Goal: Task Accomplishment & Management: Manage account settings

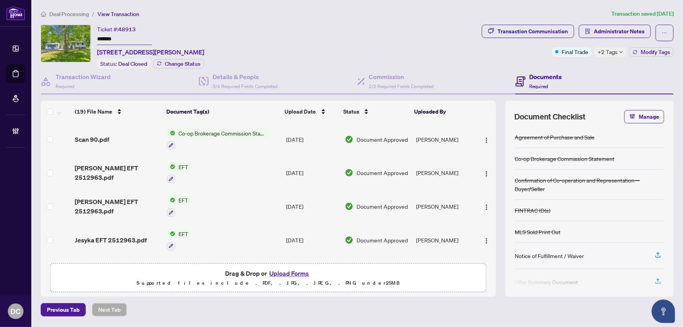
click at [607, 52] on span "+2 Tags" at bounding box center [608, 51] width 20 height 9
click at [557, 60] on div "Transaction Communication Administrator Notes Final Trade +2 Tags Modify Tags" at bounding box center [577, 47] width 195 height 44
click at [620, 35] on span "Administrator Notes" at bounding box center [619, 31] width 51 height 13
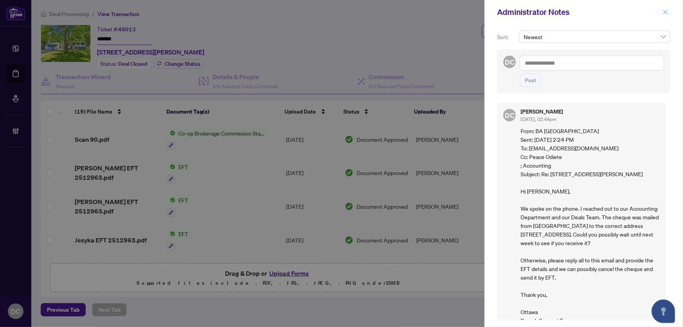
click at [664, 10] on icon "close" at bounding box center [665, 11] width 5 height 5
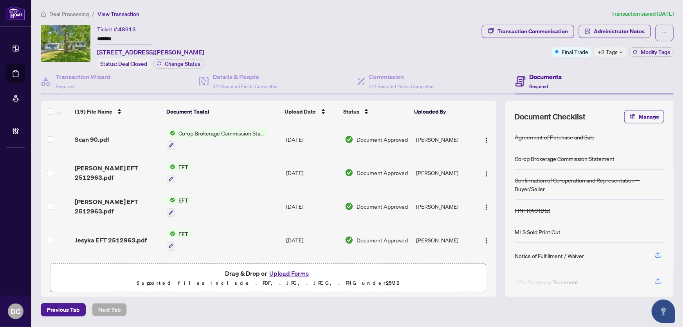
click at [63, 13] on span "Deal Processing" at bounding box center [69, 14] width 40 height 7
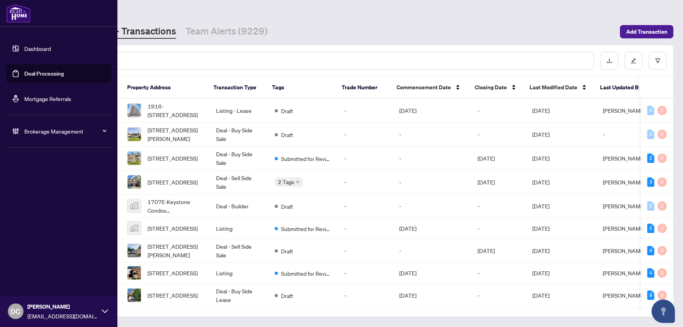
drag, startPoint x: 43, startPoint y: 131, endPoint x: 43, endPoint y: 123, distance: 7.8
click at [42, 121] on li "Brokerage Management" at bounding box center [58, 130] width 105 height 31
click at [48, 128] on span "Brokerage Management" at bounding box center [64, 131] width 81 height 9
click at [39, 188] on link "Manage Agents" at bounding box center [35, 187] width 39 height 7
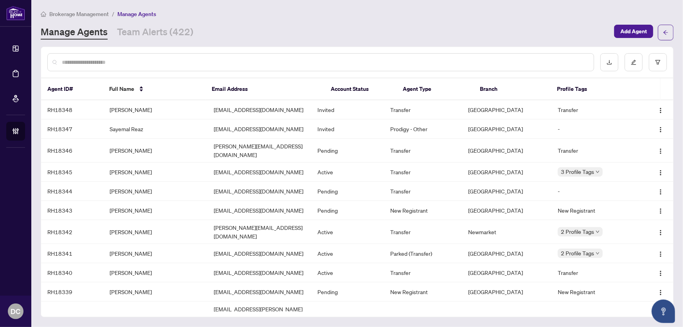
click at [105, 63] on input "text" at bounding box center [325, 62] width 526 height 9
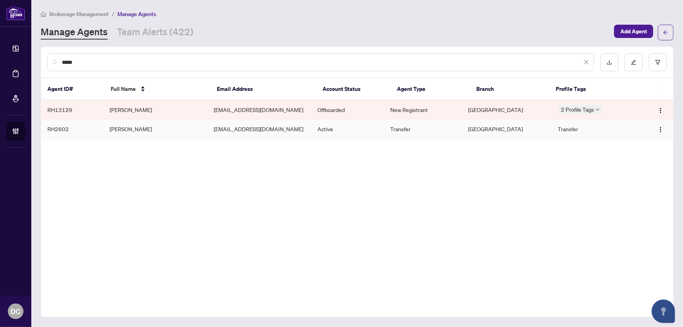
type input "*****"
click at [178, 131] on td "Julie Jiang" at bounding box center [155, 128] width 104 height 19
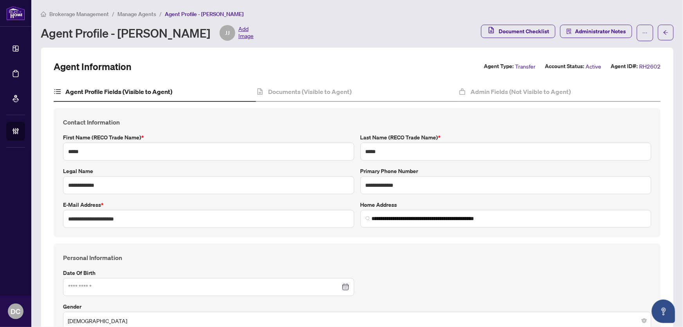
type input "**********"
type input "****"
type input "**********"
drag, startPoint x: 340, startPoint y: 98, endPoint x: 12, endPoint y: 157, distance: 333.7
click at [340, 98] on div "Documents (Visible to Agent)" at bounding box center [357, 92] width 202 height 20
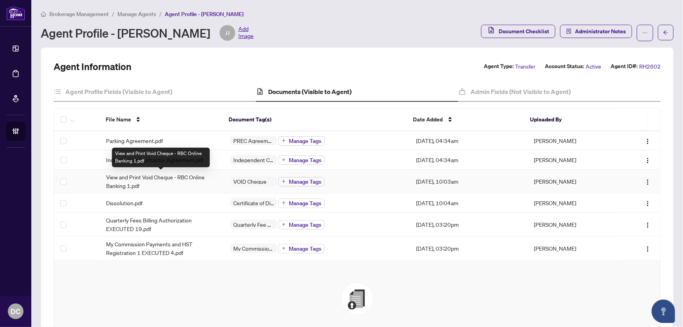
click at [168, 179] on span "View and Print Void Cheque - RBC Online Banking 1.pdf" at bounding box center [162, 181] width 112 height 17
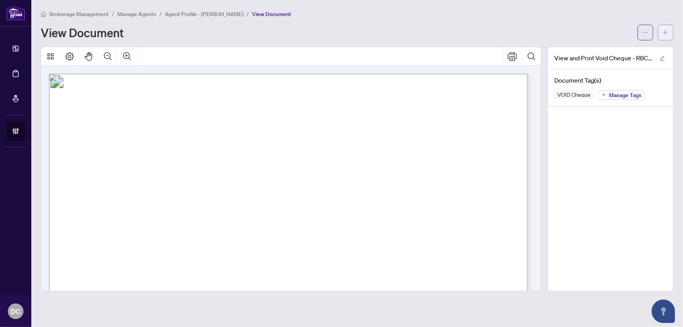
click at [669, 34] on button "button" at bounding box center [666, 33] width 16 height 16
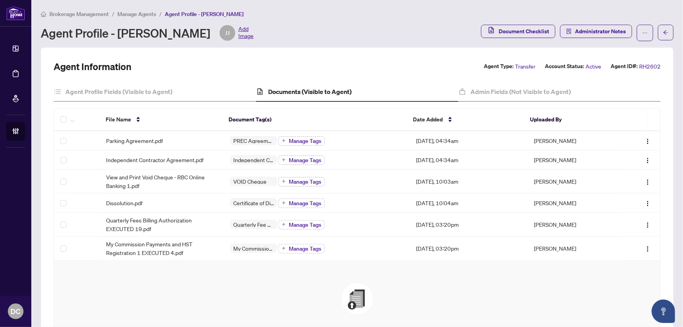
click at [137, 14] on span "Manage Agents" at bounding box center [136, 14] width 39 height 7
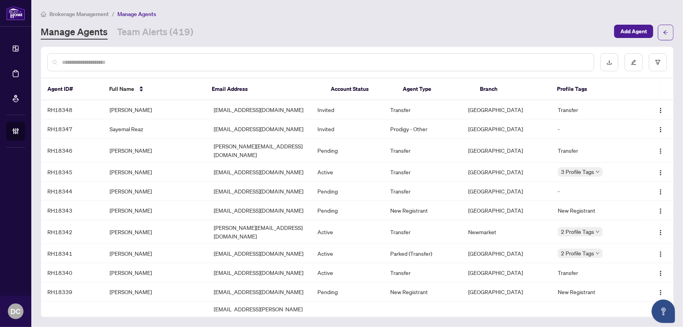
click at [159, 60] on input "text" at bounding box center [325, 62] width 526 height 9
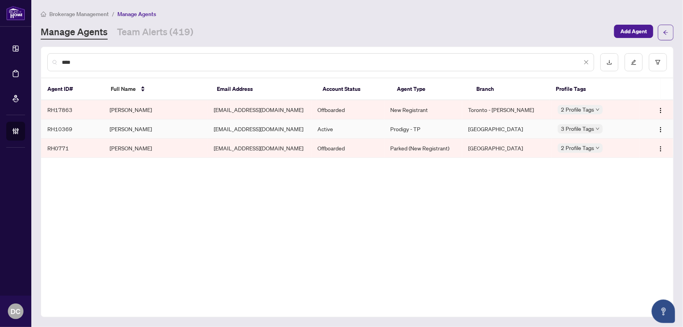
type input "****"
click at [178, 127] on td "Sudarshan Sharma" at bounding box center [155, 128] width 104 height 19
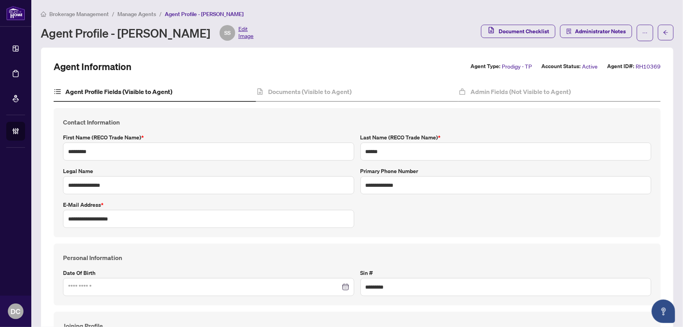
type input "**********"
type input "****"
type input "**********"
click at [339, 89] on h4 "Documents (Visible to Agent)" at bounding box center [309, 91] width 83 height 9
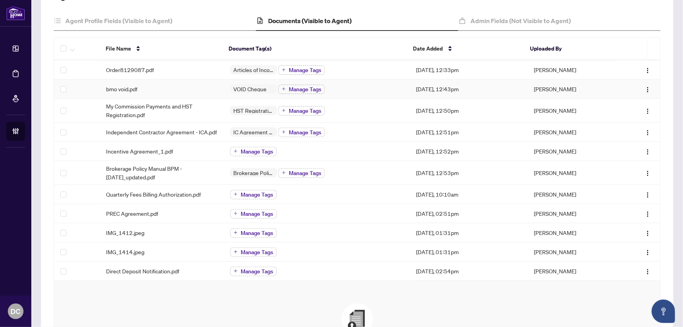
scroll to position [106, 0]
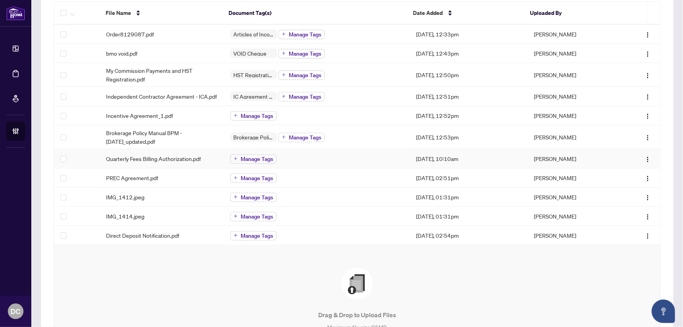
click at [311, 162] on td "Manage Tags" at bounding box center [317, 158] width 186 height 19
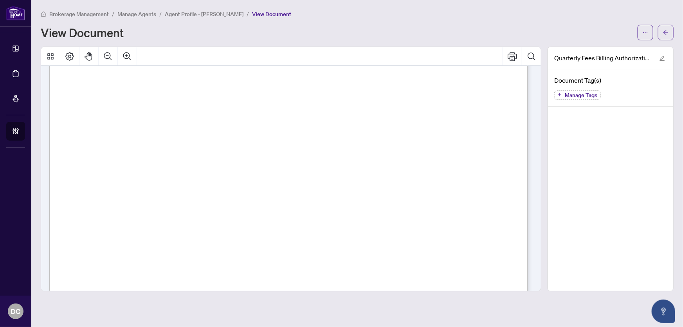
scroll to position [249, 0]
click at [663, 38] on span "button" at bounding box center [665, 32] width 5 height 13
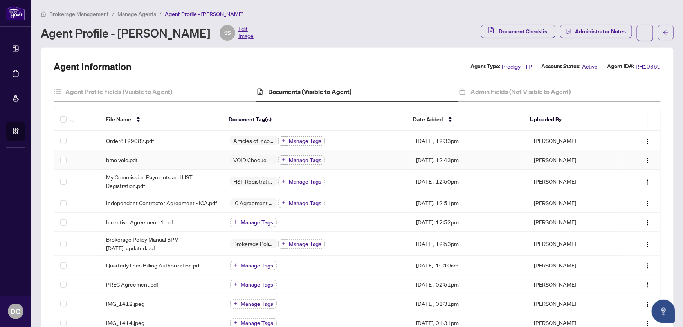
click at [375, 161] on div "VOID Cheque Manage Tags" at bounding box center [316, 160] width 173 height 10
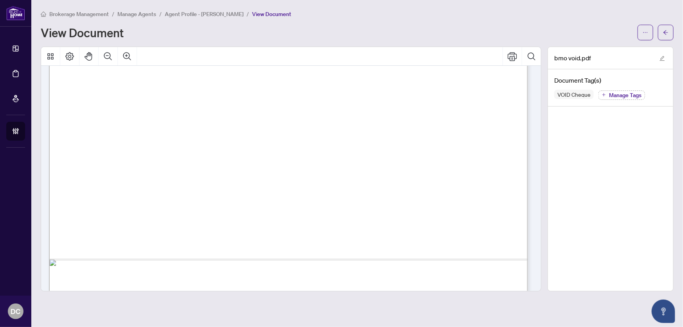
scroll to position [410, 0]
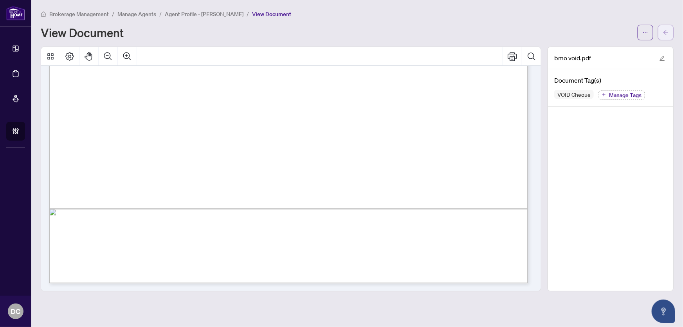
click at [665, 32] on icon "arrow-left" at bounding box center [665, 32] width 5 height 5
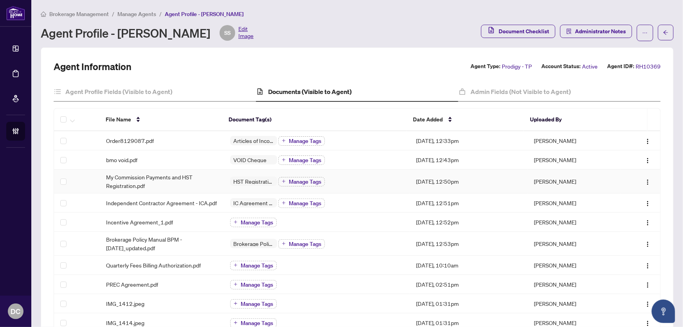
click at [365, 178] on div "HST Registration & Commission Payments - Mandatory* Manage Tags" at bounding box center [316, 181] width 173 height 10
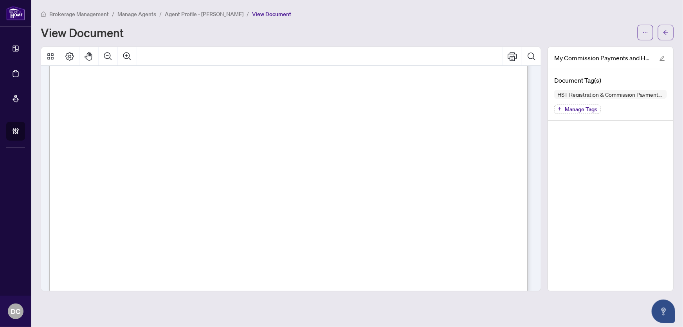
scroll to position [325, 0]
click at [663, 31] on icon "arrow-left" at bounding box center [665, 32] width 5 height 5
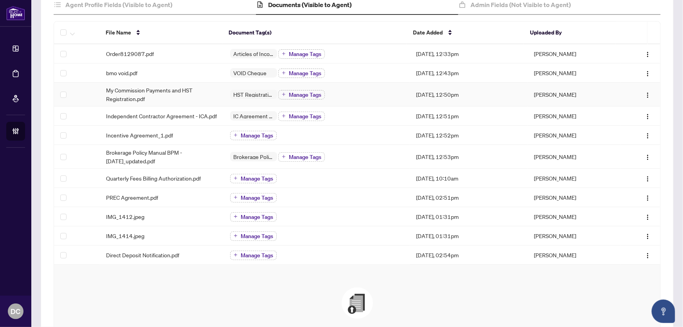
scroll to position [106, 0]
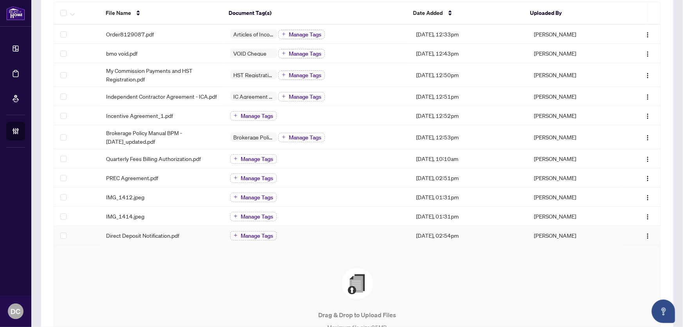
click at [333, 237] on div "Manage Tags" at bounding box center [316, 235] width 173 height 10
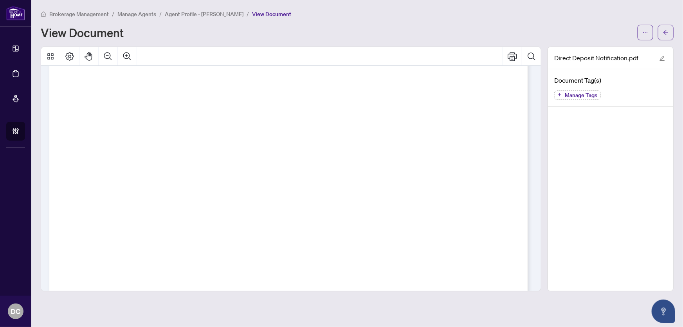
scroll to position [18, 0]
click at [669, 35] on button "button" at bounding box center [666, 33] width 16 height 16
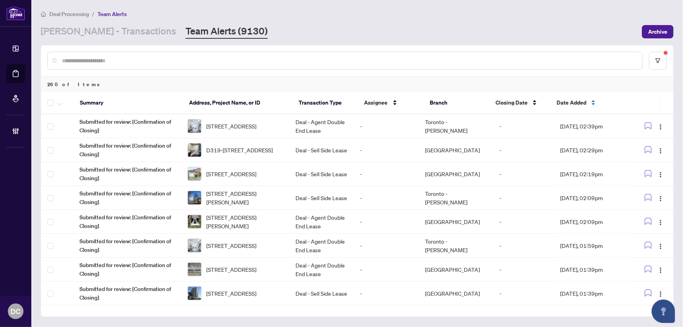
click at [570, 100] on span "Date Added" at bounding box center [572, 102] width 30 height 9
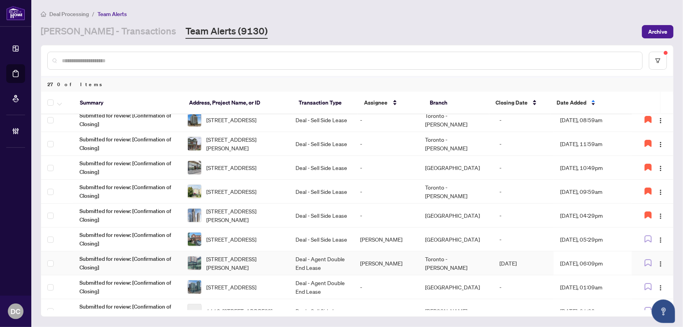
scroll to position [71, 0]
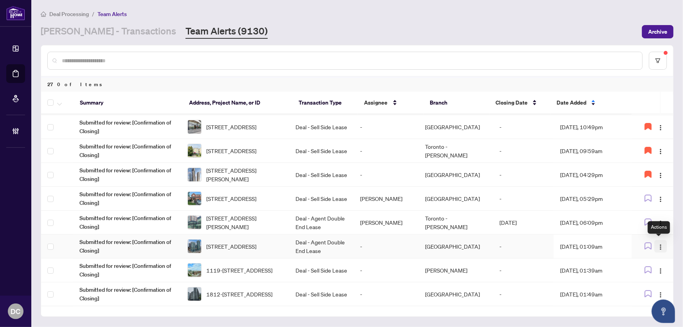
click at [659, 246] on img "button" at bounding box center [661, 247] width 6 height 6
click at [646, 260] on span "Assign Myself" at bounding box center [640, 260] width 36 height 9
click at [584, 247] on td "Sep/30/2025, 01:09am" at bounding box center [593, 247] width 78 height 24
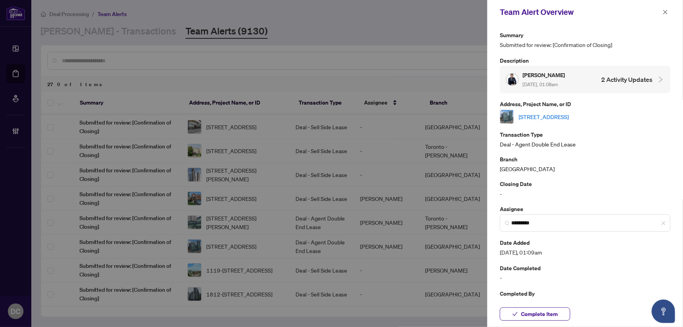
click at [569, 113] on link "2105-360 Square One Dr, Mississauga, Ontario L5B 0G7, Canada" at bounding box center [544, 116] width 50 height 9
click at [538, 309] on span "Complete Item" at bounding box center [539, 314] width 37 height 13
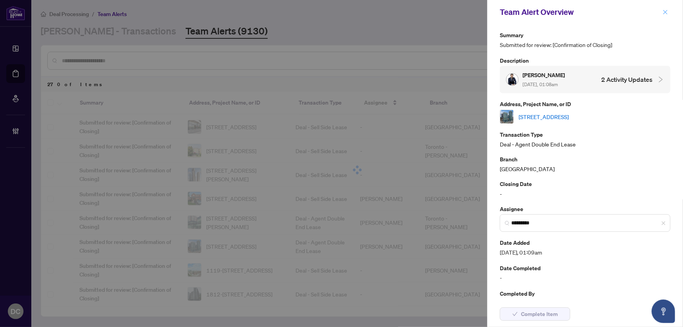
click at [667, 9] on icon "close" at bounding box center [665, 11] width 5 height 5
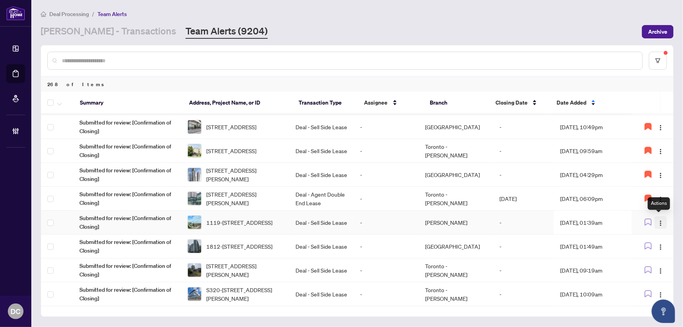
click at [658, 222] on img "button" at bounding box center [661, 223] width 6 height 6
drag, startPoint x: 649, startPoint y: 235, endPoint x: 637, endPoint y: 231, distance: 13.1
click at [649, 235] on span "Assign Myself" at bounding box center [640, 237] width 36 height 9
click at [584, 224] on td "Sep/30/2025, 01:39am" at bounding box center [593, 223] width 78 height 24
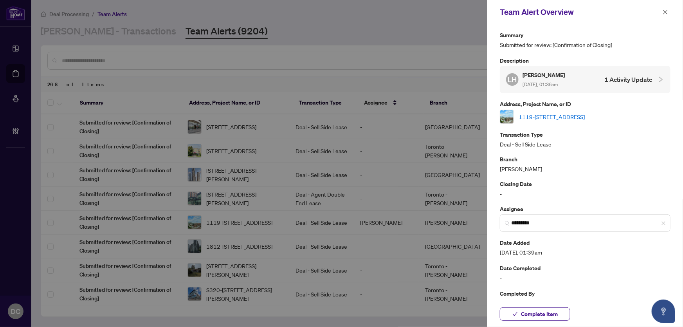
click at [566, 117] on link "1119-285 Dufferin St, Toronto, Ontario M6K 0J2, Canada" at bounding box center [552, 116] width 66 height 9
click at [548, 316] on span "Complete Item" at bounding box center [539, 314] width 37 height 13
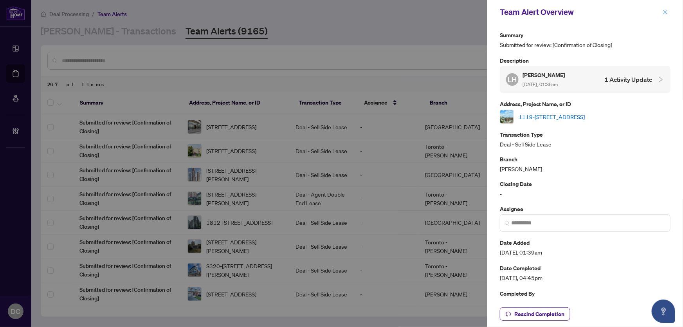
click at [664, 13] on icon "close" at bounding box center [666, 12] width 4 height 4
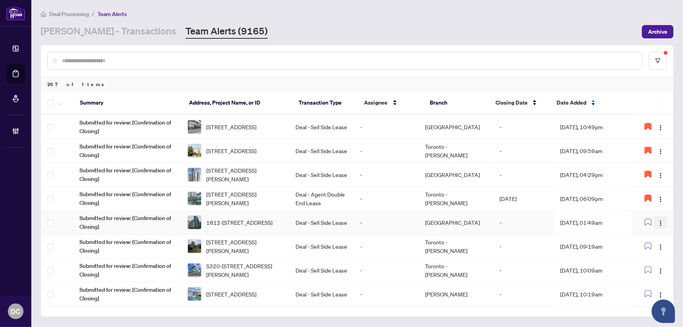
click at [658, 223] on img "button" at bounding box center [661, 223] width 6 height 6
click at [648, 236] on span "Assign Myself" at bounding box center [640, 237] width 36 height 9
click at [592, 224] on td "Sep/30/2025, 01:49am" at bounding box center [593, 223] width 78 height 24
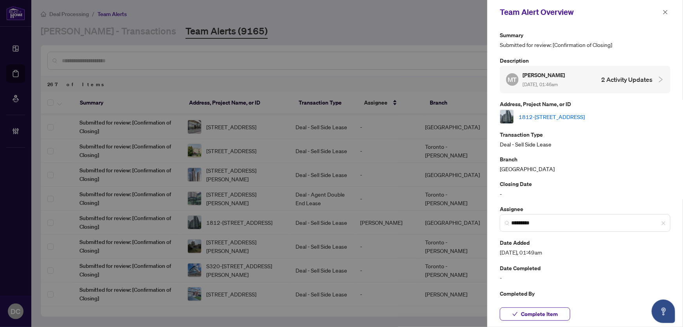
click at [531, 118] on link "1812-352 Front St, Toronto, Ontario M5V 0K3, Canada" at bounding box center [552, 116] width 66 height 9
click at [562, 312] on button "Complete Item" at bounding box center [535, 313] width 70 height 13
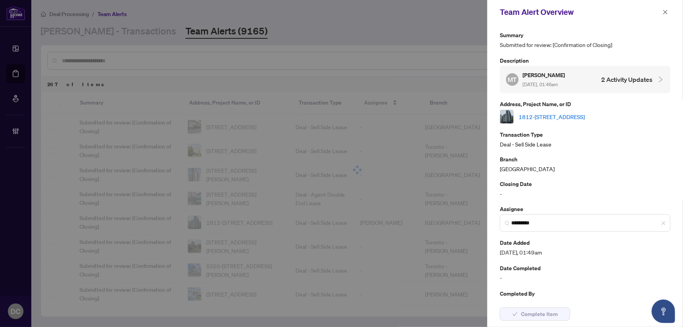
drag, startPoint x: 666, startPoint y: 10, endPoint x: 652, endPoint y: 6, distance: 14.4
click at [666, 10] on icon "close" at bounding box center [665, 11] width 5 height 5
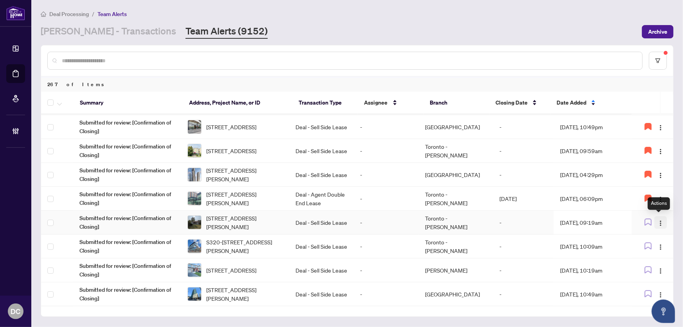
click at [658, 222] on img "button" at bounding box center [661, 223] width 6 height 6
click at [648, 234] on span "Assign Myself" at bounding box center [640, 237] width 36 height 9
click at [528, 221] on td "-" at bounding box center [523, 223] width 61 height 24
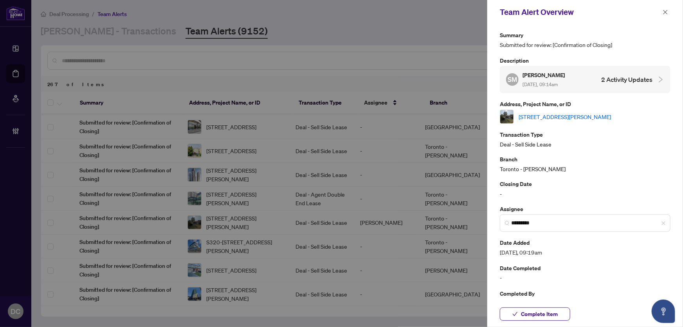
click at [540, 114] on link "[STREET_ADDRESS][PERSON_NAME]" at bounding box center [565, 116] width 92 height 9
click at [663, 11] on icon "close" at bounding box center [665, 11] width 5 height 5
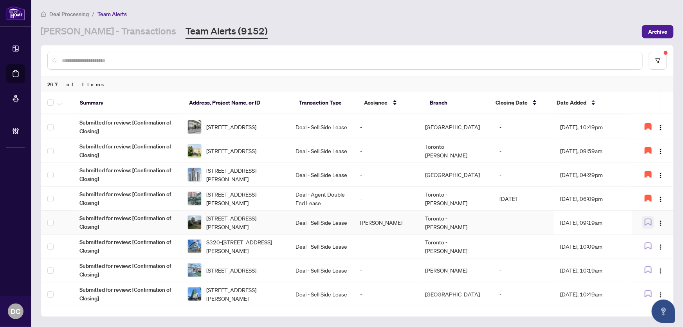
click at [647, 221] on icon "button" at bounding box center [648, 221] width 7 height 7
click at [554, 218] on td "Sep/30/2025, 09:19am" at bounding box center [593, 223] width 78 height 24
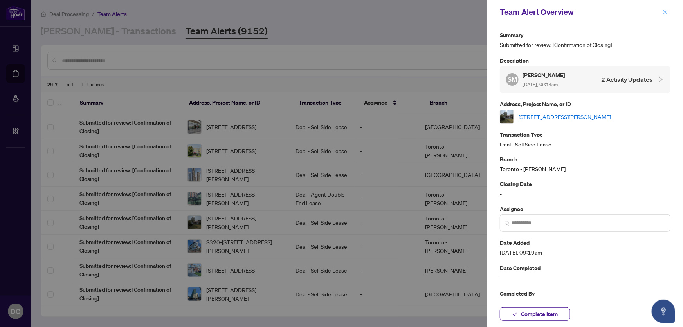
click at [662, 10] on button "button" at bounding box center [665, 11] width 10 height 9
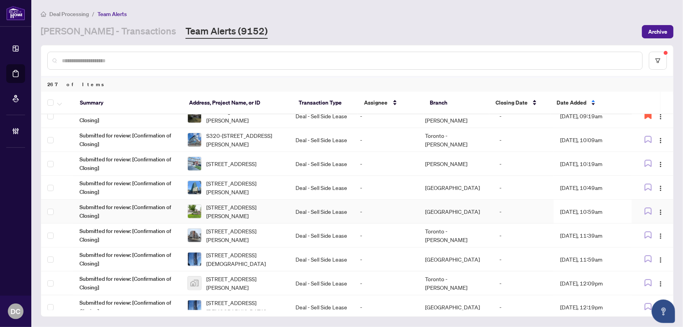
scroll to position [178, 0]
click at [661, 138] on img "button" at bounding box center [661, 140] width 6 height 6
click at [656, 153] on span "Assign Myself" at bounding box center [640, 154] width 36 height 9
click at [589, 140] on td "Sep/30/2025, 10:09am" at bounding box center [593, 140] width 78 height 24
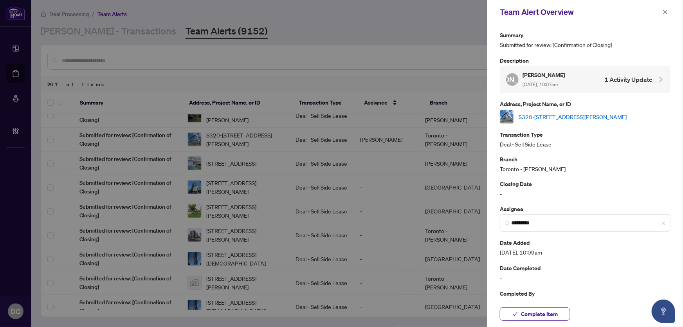
click at [565, 115] on link "S320-35 Rolling Mills Rd, Toronto, Ontario M5A 0V6, Canada" at bounding box center [573, 116] width 108 height 9
click at [666, 12] on icon "close" at bounding box center [665, 11] width 5 height 5
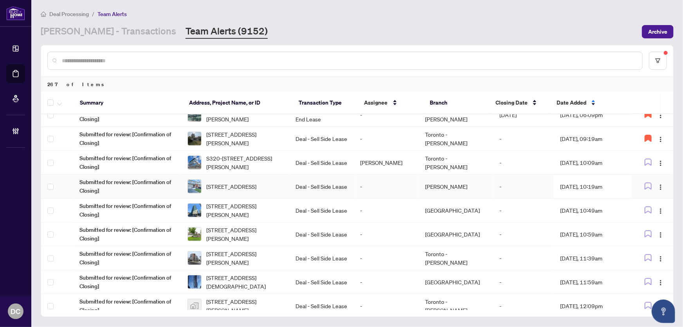
scroll to position [142, 0]
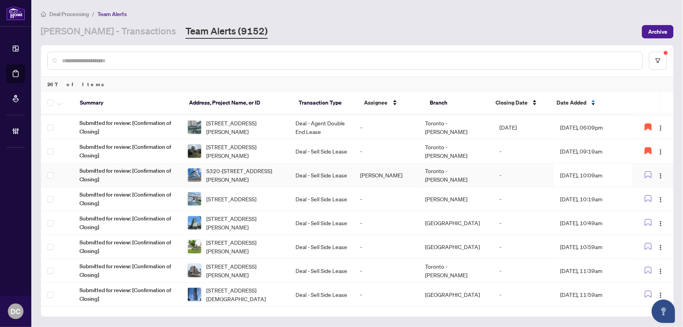
click at [591, 173] on td "Sep/30/2025, 10:09am" at bounding box center [593, 175] width 78 height 24
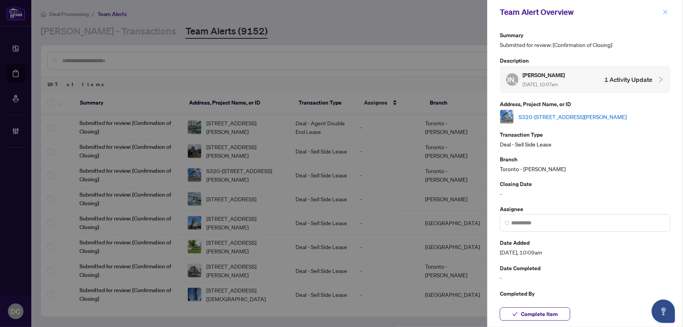
click at [666, 9] on icon "close" at bounding box center [665, 11] width 5 height 5
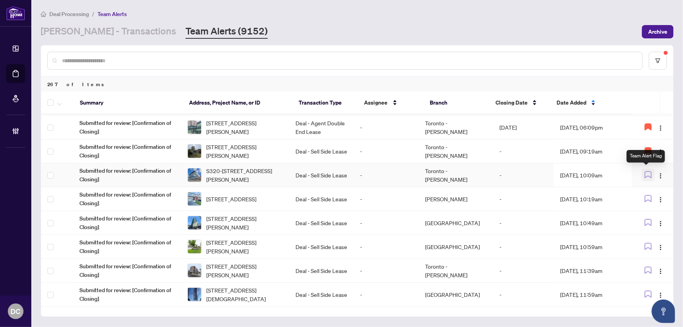
click at [645, 173] on icon "button" at bounding box center [648, 174] width 7 height 7
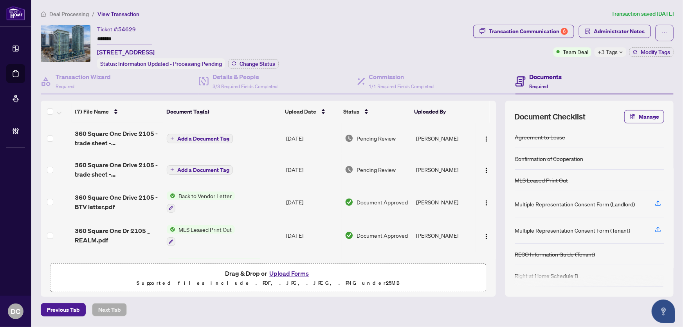
drag, startPoint x: 130, startPoint y: 35, endPoint x: 78, endPoint y: 32, distance: 52.5
click at [78, 32] on div "Ticket #: 54629 ******* 2105-360 Square One Dr, Mississauga, Ontario L5B 0G7, C…" at bounding box center [255, 47] width 429 height 44
click at [260, 63] on span "Change Status" at bounding box center [258, 63] width 36 height 5
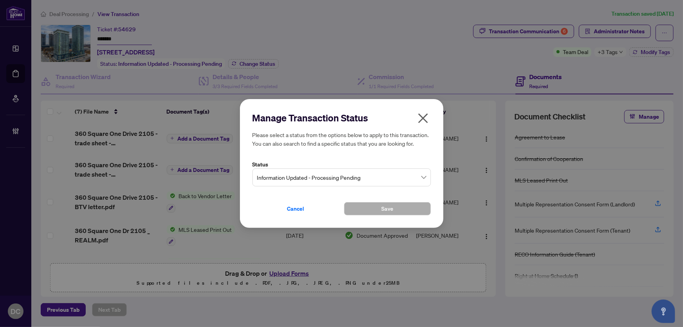
click at [329, 176] on span "Information Updated - Processing Pending" at bounding box center [341, 177] width 169 height 15
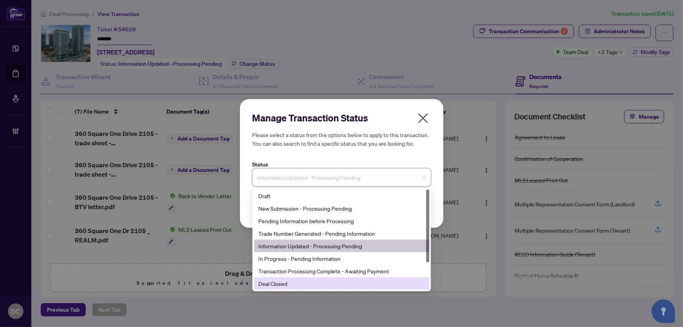
click at [276, 287] on div "Deal Closed" at bounding box center [342, 283] width 166 height 9
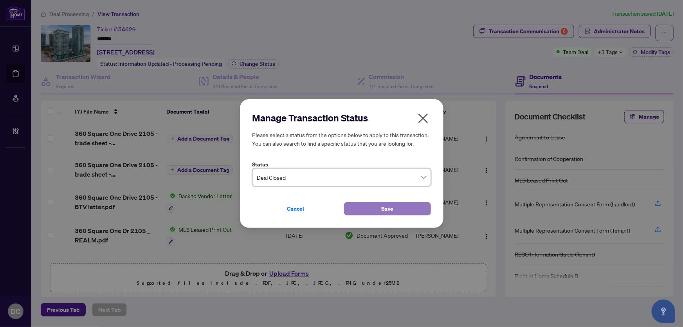
click at [355, 205] on button "Save" at bounding box center [387, 208] width 87 height 13
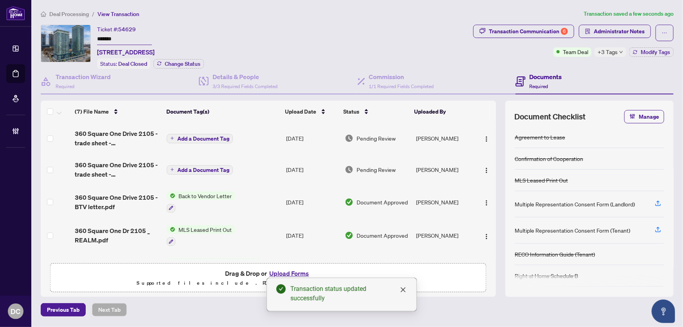
click at [617, 54] on span "+3 Tags" at bounding box center [608, 51] width 20 height 9
click at [581, 65] on div "Transaction Communication 6 Administrator Notes Team Deal +3 Tags Modify Tags" at bounding box center [574, 47] width 204 height 44
click at [668, 52] on span "Modify Tags" at bounding box center [655, 51] width 29 height 5
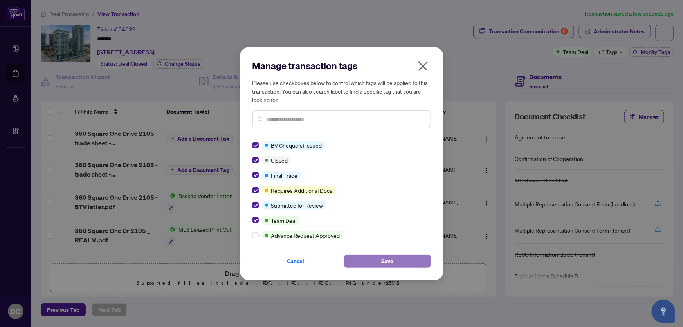
click at [388, 262] on span "Save" at bounding box center [387, 261] width 12 height 13
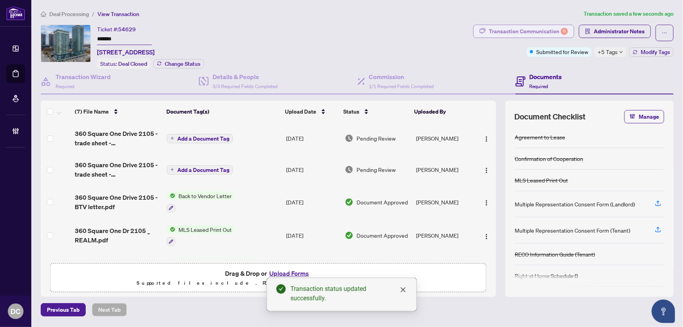
click at [552, 31] on div "Transaction Communication 6" at bounding box center [528, 31] width 79 height 13
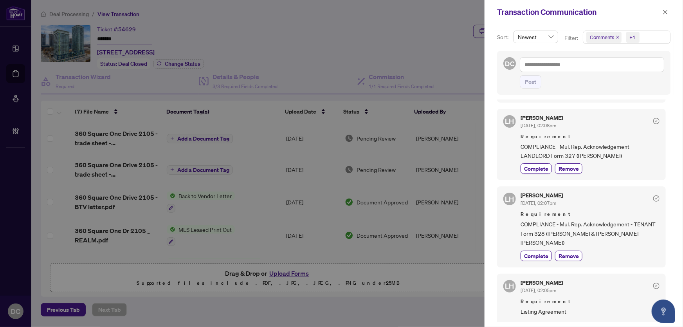
scroll to position [462, 0]
click at [668, 14] on icon "close" at bounding box center [665, 11] width 5 height 5
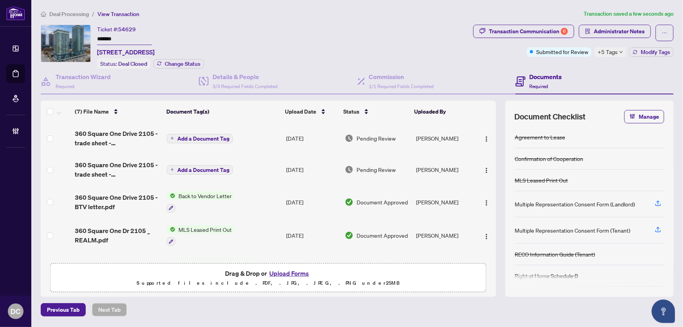
click at [634, 31] on span "Administrator Notes" at bounding box center [619, 31] width 51 height 13
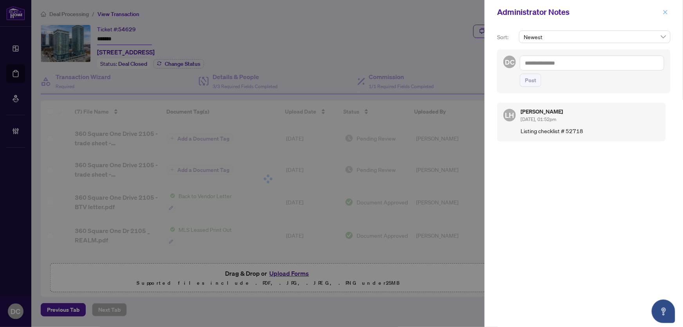
click at [663, 8] on span "button" at bounding box center [665, 12] width 5 height 13
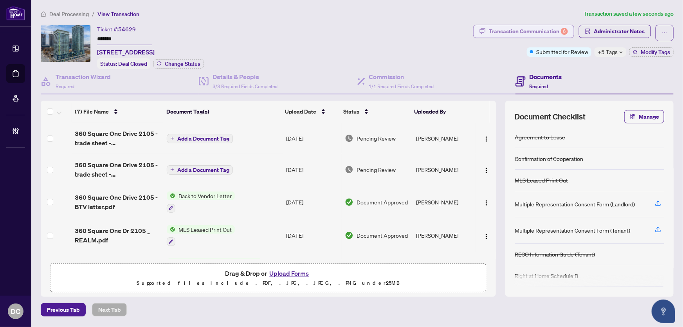
click at [532, 31] on div "Transaction Communication 6" at bounding box center [528, 31] width 79 height 13
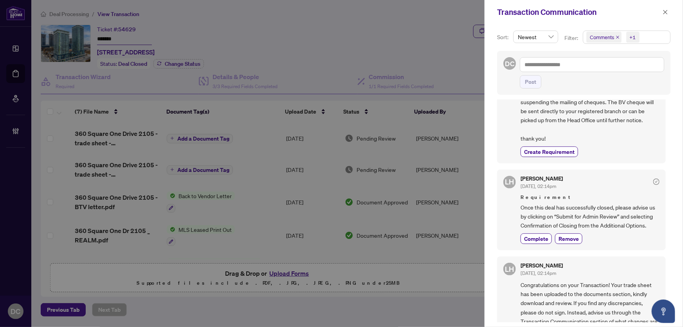
scroll to position [142, 0]
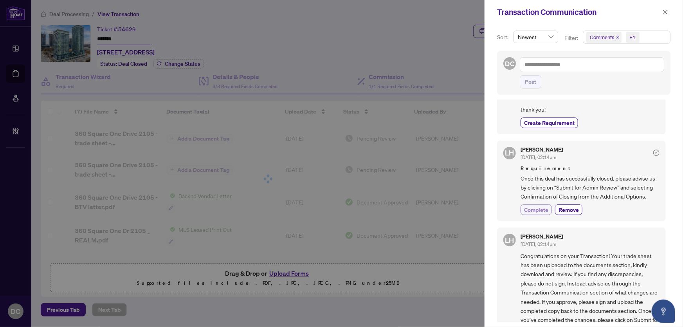
click at [525, 214] on span "Complete" at bounding box center [536, 210] width 24 height 8
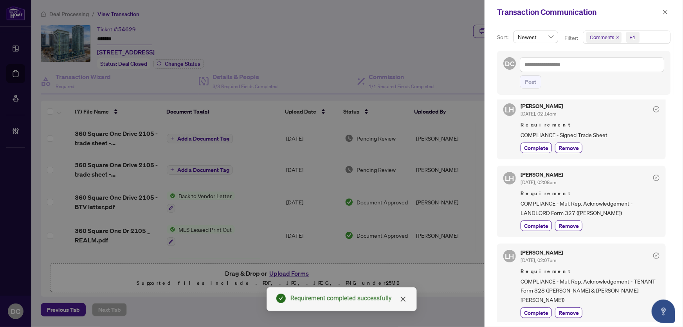
scroll to position [427, 0]
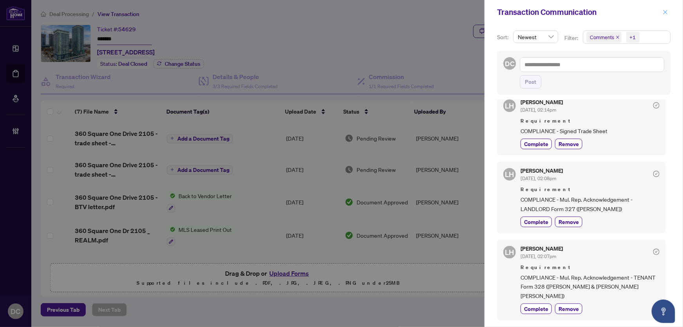
click at [666, 11] on icon "close" at bounding box center [665, 11] width 5 height 5
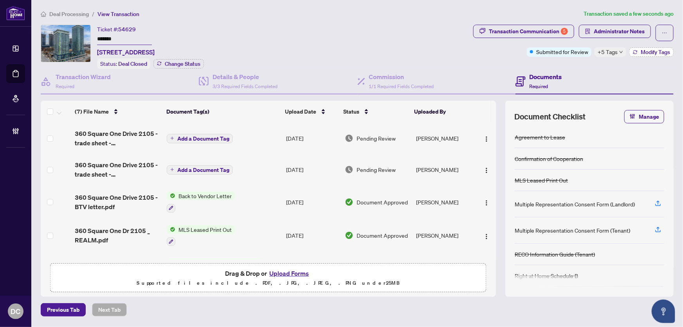
click at [640, 50] on button "Modify Tags" at bounding box center [652, 51] width 44 height 9
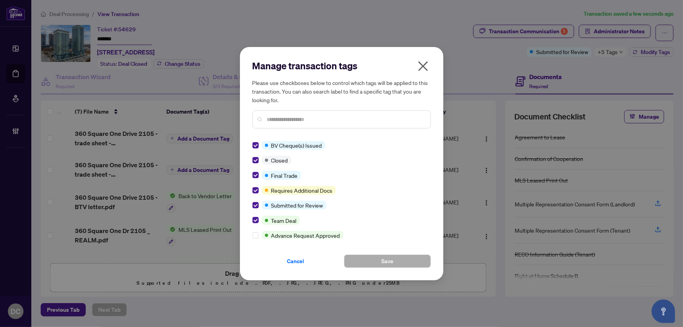
click at [252, 175] on div "Manage transaction tags Please use checkboxes below to control which tags will …" at bounding box center [342, 163] width 204 height 233
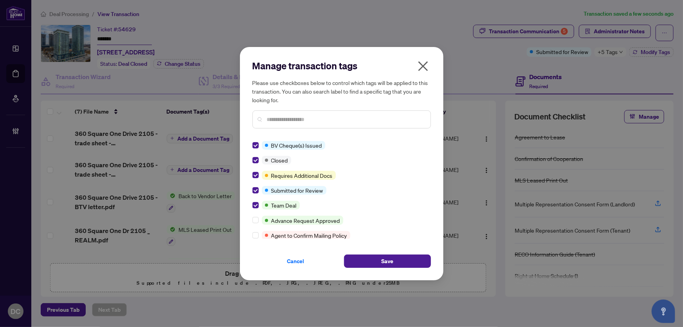
scroll to position [0, 0]
click at [368, 260] on button "Save" at bounding box center [387, 260] width 87 height 13
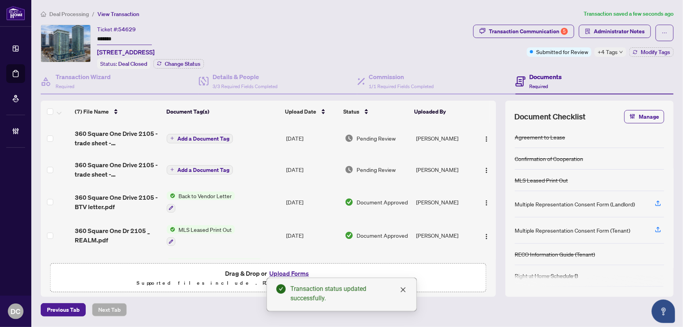
drag, startPoint x: 132, startPoint y: 38, endPoint x: 68, endPoint y: 36, distance: 64.2
click at [68, 36] on div "Ticket #: 54629 ******* 2105-360 Square One Dr, Mississauga, Ontario L5B 0G7, C…" at bounding box center [255, 47] width 429 height 44
click at [74, 13] on span "Deal Processing" at bounding box center [69, 14] width 40 height 7
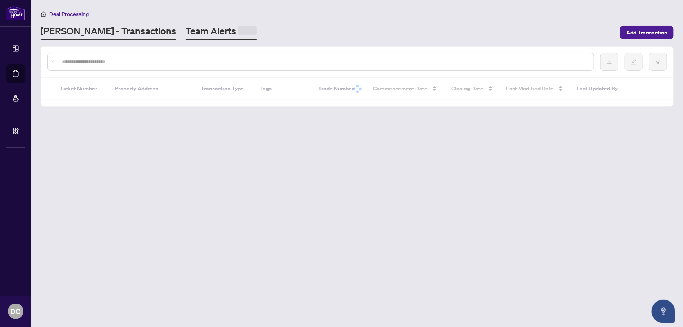
click at [186, 34] on link "Team Alerts" at bounding box center [221, 32] width 71 height 15
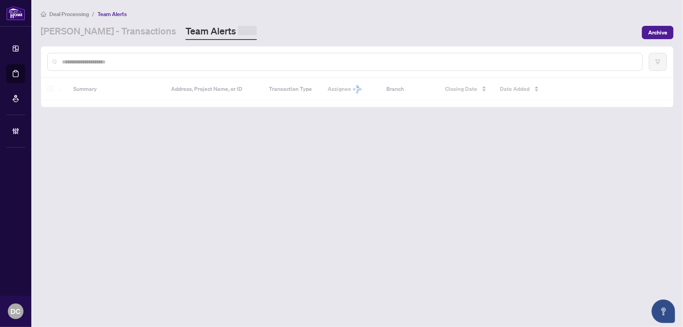
click at [175, 58] on input "text" at bounding box center [349, 62] width 574 height 9
paste input "*******"
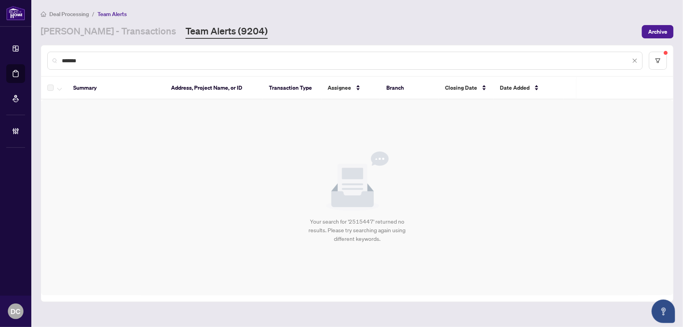
drag, startPoint x: 95, startPoint y: 61, endPoint x: 34, endPoint y: 56, distance: 61.7
click at [34, 56] on main "Deal Processing / Team Alerts RAHR - Transactions Team Alerts (9204) Archive **…" at bounding box center [357, 163] width 652 height 327
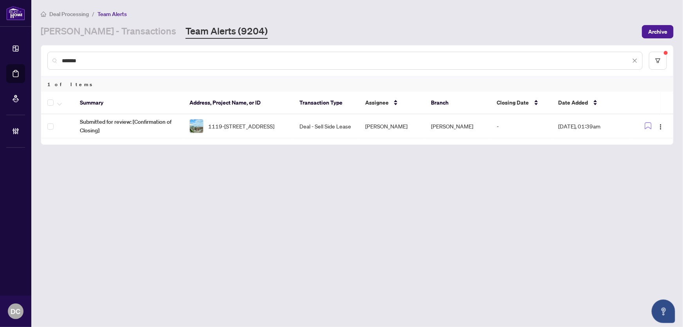
type input "*******"
click at [575, 202] on main "Deal Processing / Team Alerts RAHR - Transactions Team Alerts (9204) Archive **…" at bounding box center [357, 163] width 652 height 327
drag, startPoint x: 268, startPoint y: 125, endPoint x: 262, endPoint y: 194, distance: 69.2
click at [262, 194] on main "Deal Processing / Team Alerts RAHR - Transactions Team Alerts (9204) Archive **…" at bounding box center [357, 163] width 652 height 327
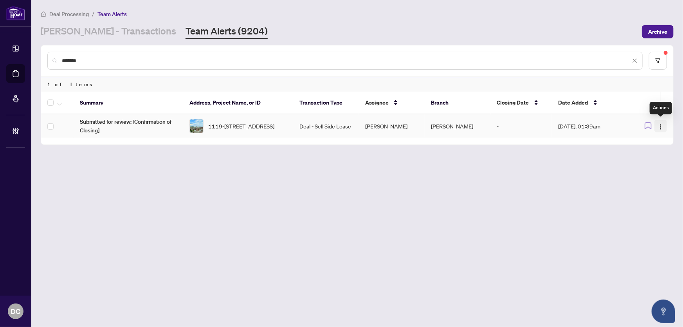
click at [661, 124] on img "button" at bounding box center [661, 127] width 6 height 6
drag, startPoint x: 637, startPoint y: 162, endPoint x: 611, endPoint y: 155, distance: 26.8
click at [637, 162] on span "Complete Item" at bounding box center [641, 166] width 40 height 9
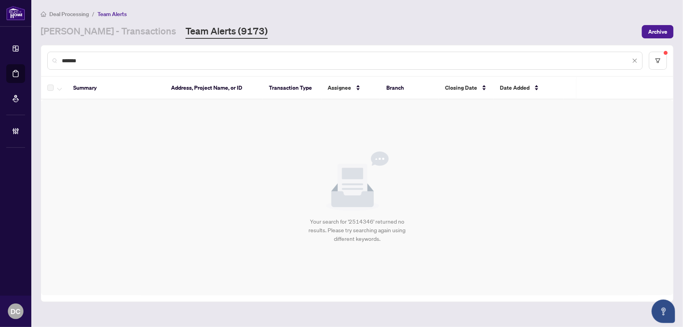
drag, startPoint x: 96, startPoint y: 62, endPoint x: 43, endPoint y: 54, distance: 54.2
click at [43, 54] on div "*******" at bounding box center [357, 60] width 632 height 31
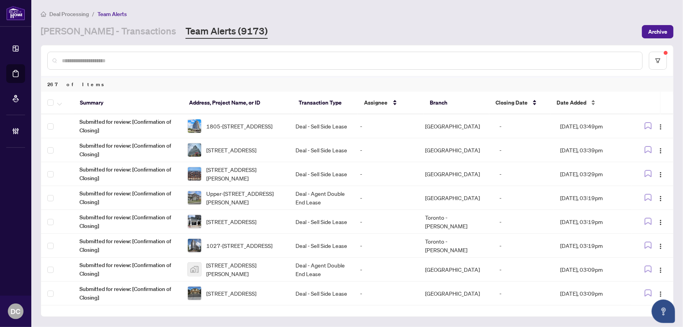
click at [568, 99] on span "Date Added" at bounding box center [572, 102] width 30 height 9
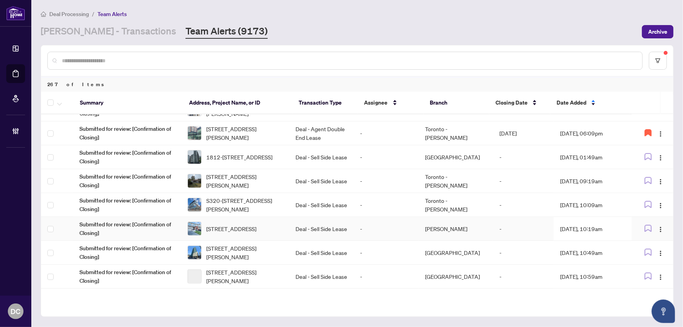
scroll to position [142, 0]
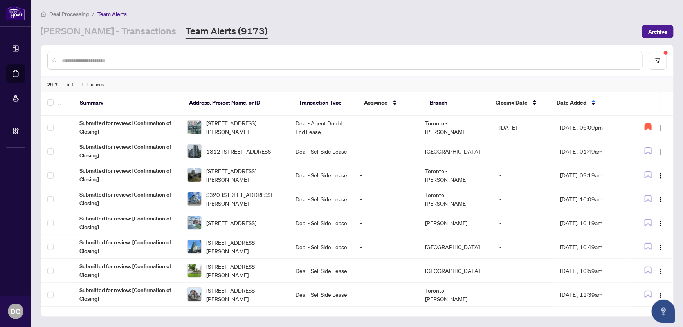
click at [136, 56] on input "text" at bounding box center [349, 60] width 574 height 9
paste input "*******"
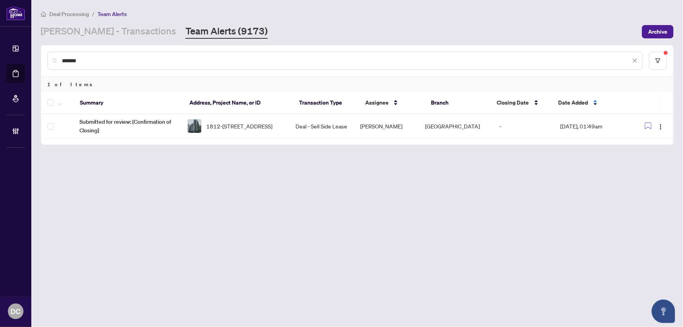
scroll to position [0, 0]
click at [662, 126] on img "button" at bounding box center [661, 127] width 6 height 6
click at [641, 164] on span "Complete Item" at bounding box center [641, 166] width 40 height 9
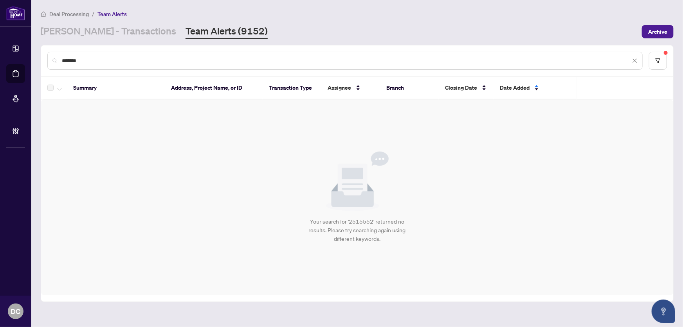
drag, startPoint x: 235, startPoint y: 61, endPoint x: 34, endPoint y: 54, distance: 200.9
click at [34, 54] on main "Deal Processing / Team Alerts RAHR - Transactions Team Alerts (9152) Archive **…" at bounding box center [357, 163] width 652 height 327
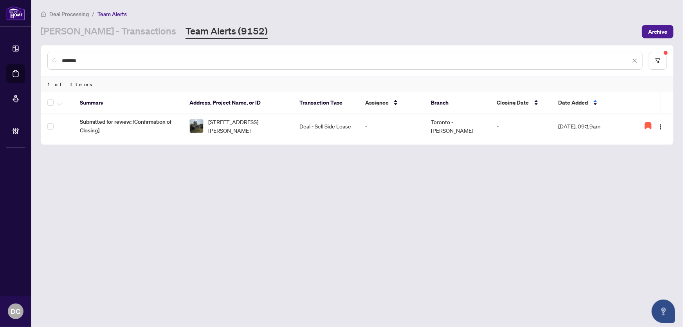
drag, startPoint x: 98, startPoint y: 59, endPoint x: 55, endPoint y: 59, distance: 43.5
click at [55, 59] on div "*******" at bounding box center [344, 61] width 595 height 18
paste input "text"
type input "*******"
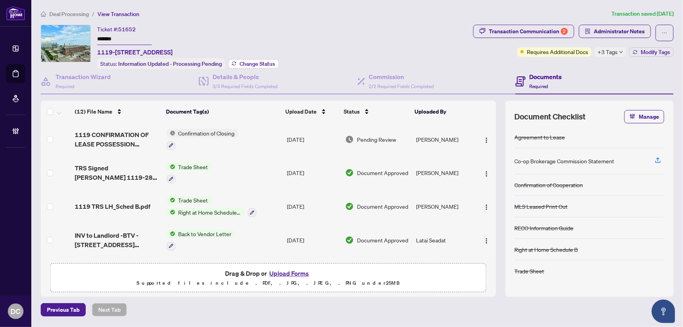
click at [249, 61] on span "Change Status" at bounding box center [258, 63] width 36 height 5
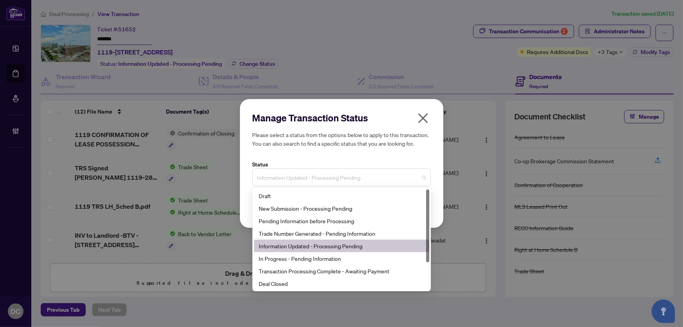
click at [310, 171] on span "Information Updated - Processing Pending" at bounding box center [341, 177] width 169 height 15
click at [287, 281] on div "Deal Closed" at bounding box center [342, 283] width 166 height 9
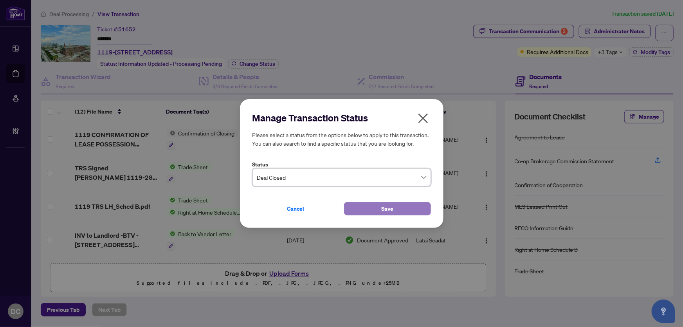
click at [350, 205] on button "Save" at bounding box center [387, 208] width 87 height 13
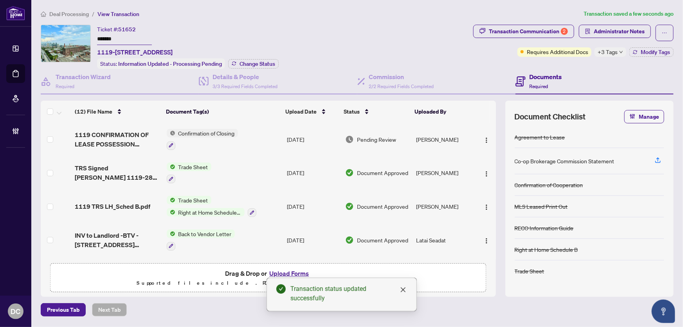
click at [127, 34] on input "*******" at bounding box center [124, 39] width 55 height 11
drag, startPoint x: 126, startPoint y: 36, endPoint x: 77, endPoint y: 35, distance: 49.7
click at [77, 35] on div "Ticket #: 51652 ******* [STREET_ADDRESS] Status: Deal Closed Change Status" at bounding box center [255, 47] width 429 height 44
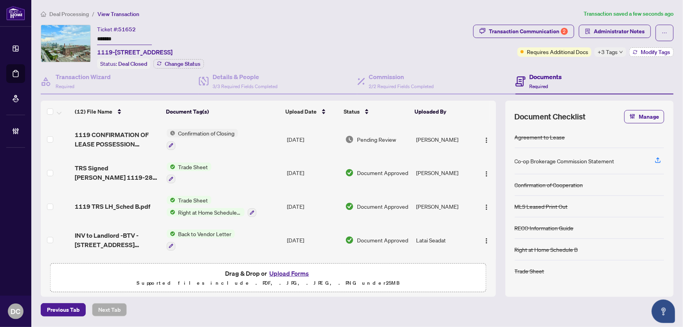
click at [651, 49] on span "Modify Tags" at bounding box center [655, 51] width 29 height 5
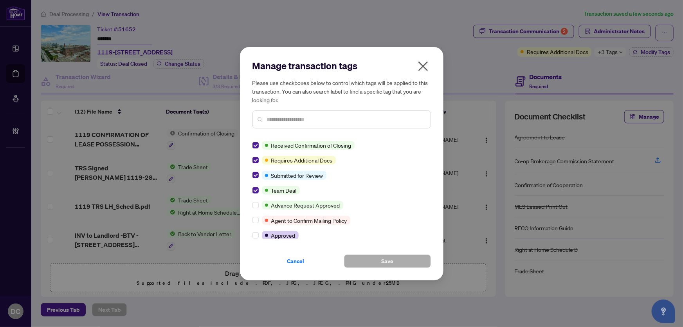
click at [252, 143] on div "Manage transaction tags Please use checkboxes below to control which tags will …" at bounding box center [342, 163] width 204 height 233
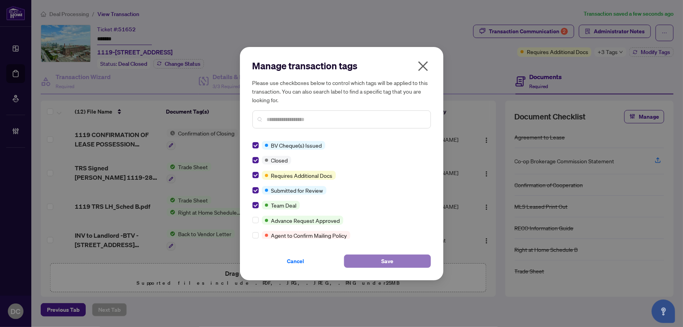
click at [366, 262] on button "Save" at bounding box center [387, 260] width 87 height 13
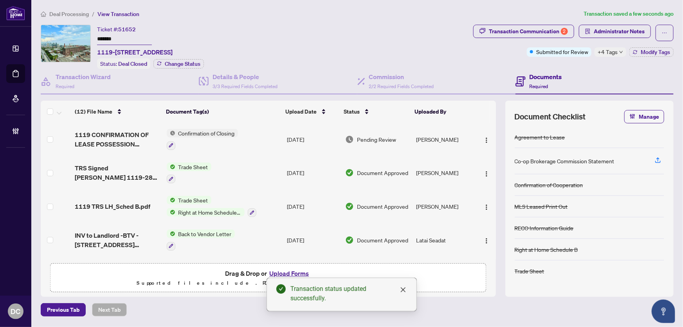
click at [265, 135] on td "Confirmation of Closing" at bounding box center [224, 140] width 120 height 34
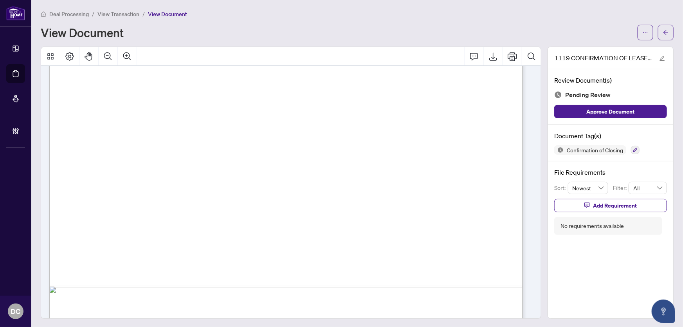
scroll to position [234, 0]
click at [663, 32] on icon "arrow-left" at bounding box center [665, 32] width 5 height 5
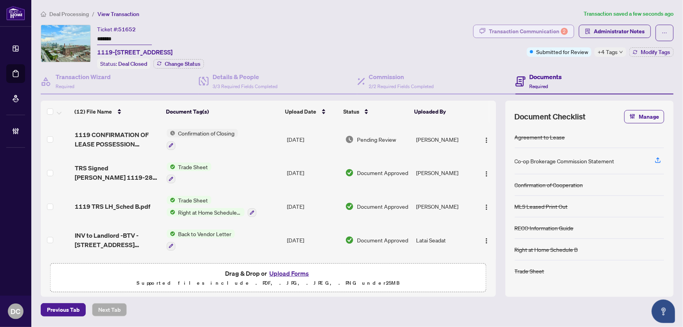
click at [530, 32] on div "Transaction Communication 2" at bounding box center [528, 31] width 79 height 13
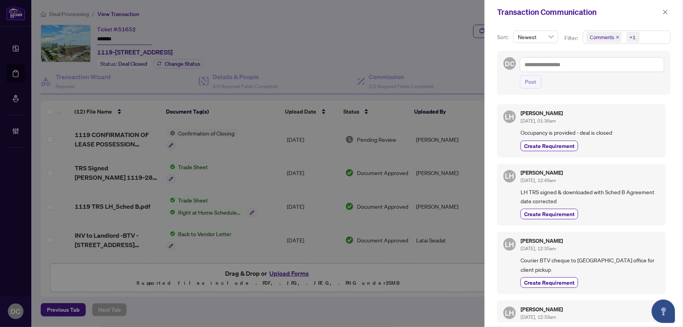
click at [664, 12] on icon "close" at bounding box center [665, 11] width 5 height 5
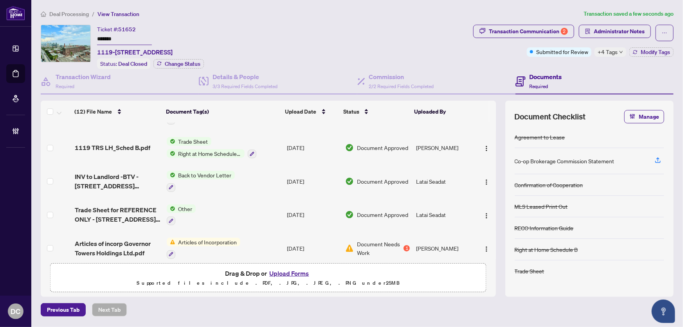
scroll to position [51, 0]
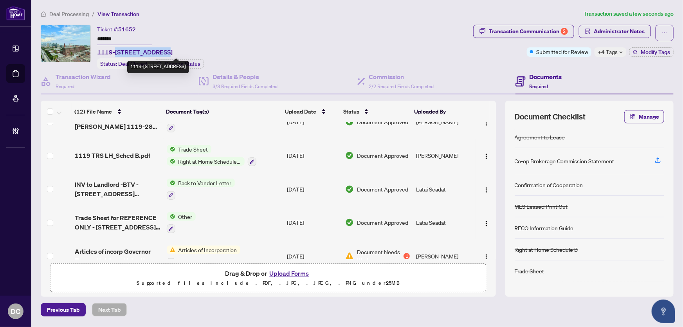
drag, startPoint x: 157, startPoint y: 52, endPoint x: 117, endPoint y: 55, distance: 40.4
click at [115, 53] on span "1119-[STREET_ADDRESS]" at bounding box center [135, 51] width 76 height 9
copy span "[STREET_ADDRESS]"
click at [172, 9] on ol "Deal Processing / View Transaction" at bounding box center [317, 13] width 553 height 9
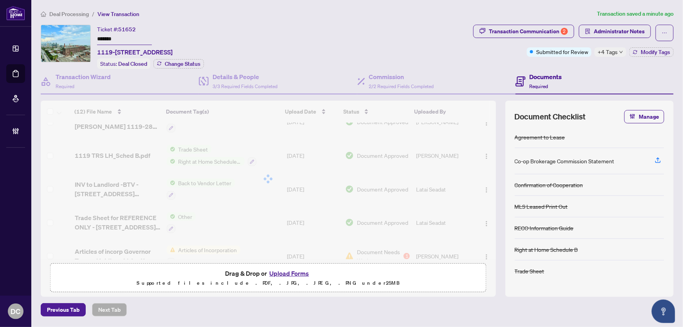
click at [74, 37] on div "Ticket #: 51652 ******* [STREET_ADDRESS] Status: Deal Closed Change Status" at bounding box center [255, 47] width 429 height 44
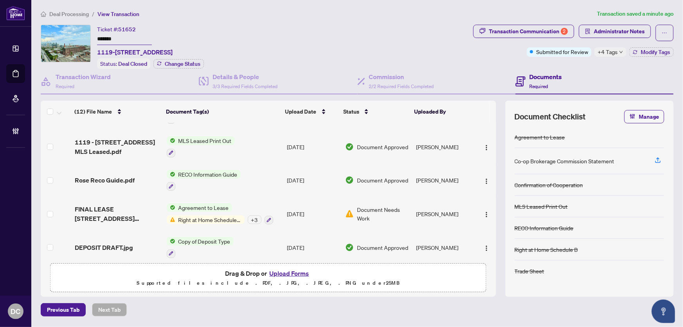
scroll to position [264, 0]
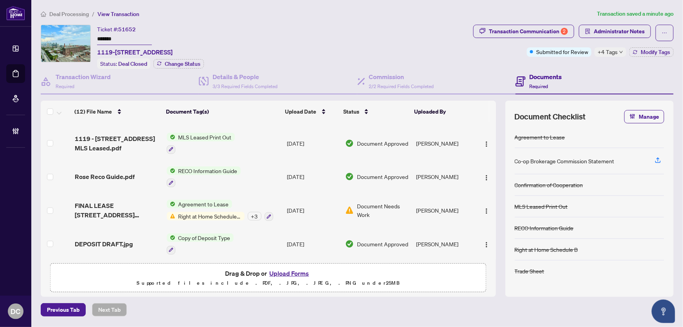
click at [258, 203] on div "Agreement to Lease Right at Home Schedule B + 3" at bounding box center [220, 210] width 106 height 21
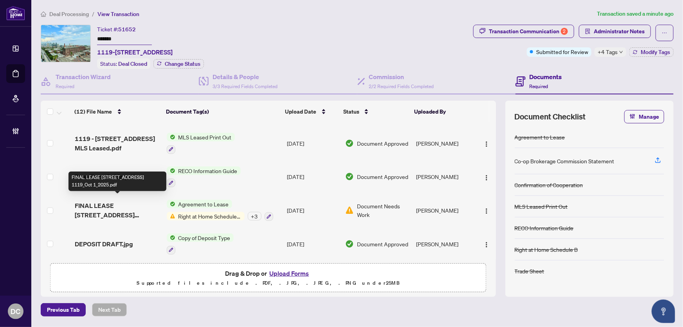
click at [130, 201] on span "FINAL LEASE [STREET_ADDRESS] 1119_Oct 1_2025.pdf" at bounding box center [118, 210] width 86 height 19
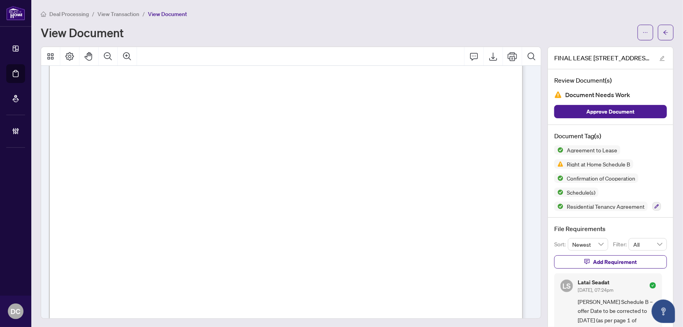
scroll to position [1459, 0]
click at [658, 35] on button "button" at bounding box center [666, 33] width 16 height 16
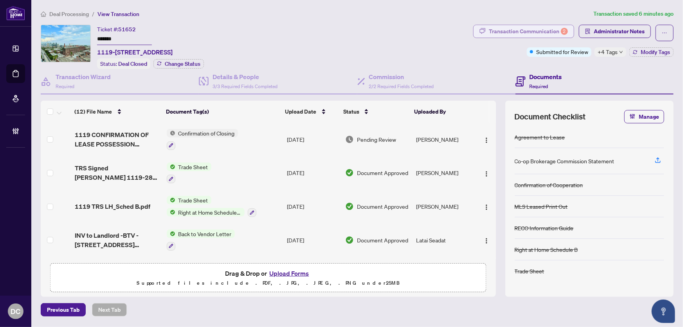
click at [502, 31] on div "Transaction Communication 2" at bounding box center [528, 31] width 79 height 13
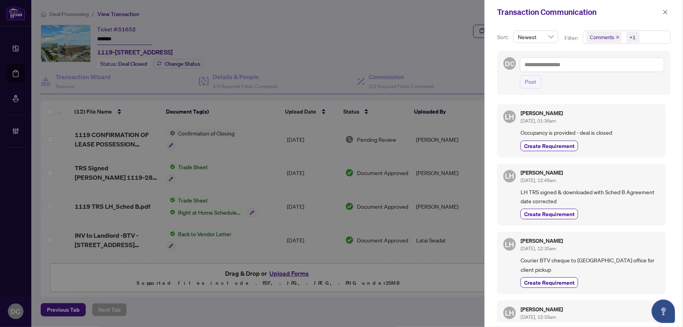
click at [662, 39] on span "Comments +1" at bounding box center [626, 37] width 87 height 13
click at [634, 69] on span "Comments" at bounding box center [630, 69] width 70 height 9
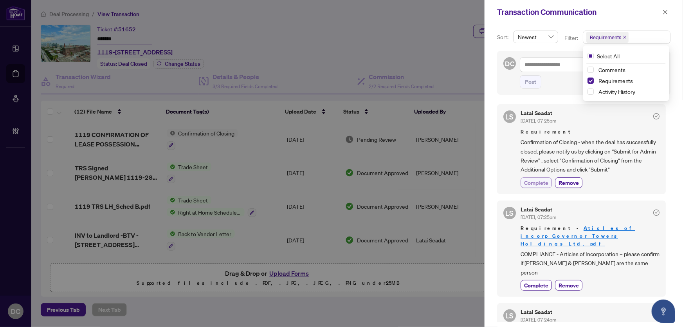
click at [540, 179] on span "Complete" at bounding box center [536, 183] width 24 height 8
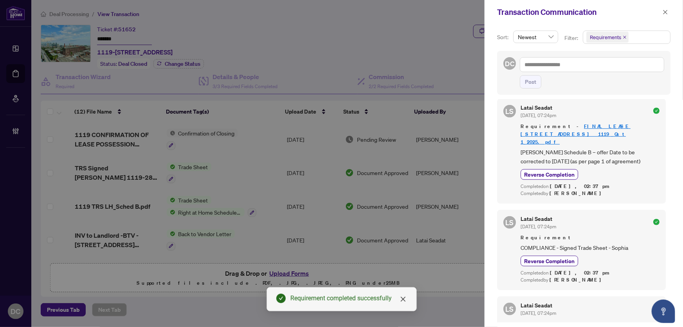
scroll to position [249, 0]
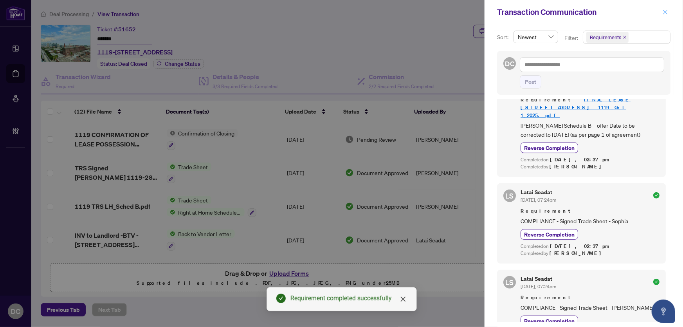
click at [666, 8] on span "button" at bounding box center [665, 12] width 5 height 13
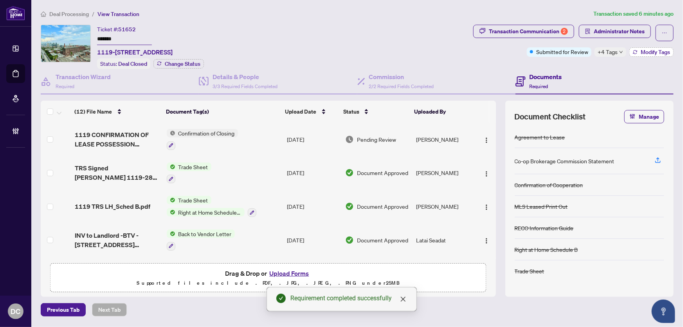
click at [638, 54] on button "Modify Tags" at bounding box center [652, 51] width 44 height 9
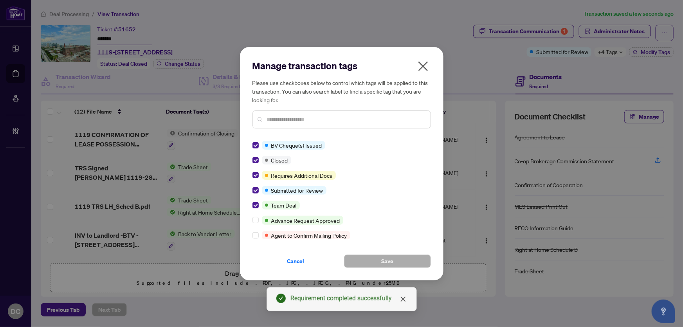
click at [423, 63] on icon "close" at bounding box center [423, 66] width 13 height 13
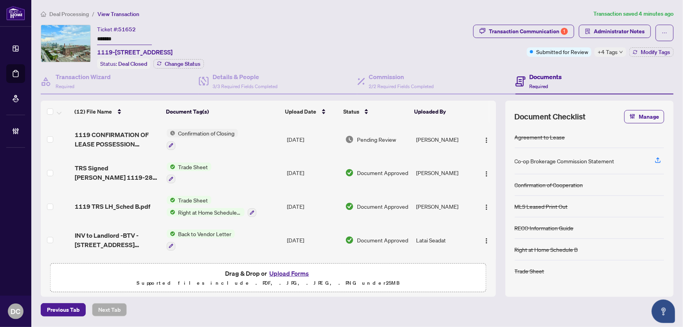
click at [615, 52] on span "+4 Tags" at bounding box center [608, 51] width 20 height 9
click at [68, 14] on span "Deal Processing" at bounding box center [69, 14] width 40 height 7
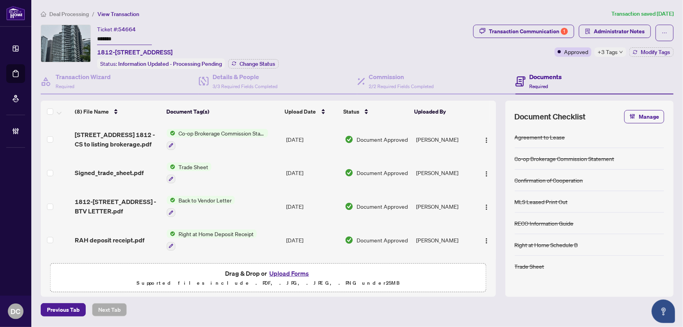
drag, startPoint x: 124, startPoint y: 39, endPoint x: 78, endPoint y: 35, distance: 45.5
click at [78, 35] on div "Ticket #: 54664 ******* 1812-352 Front St, Toronto, Ontario M5V 0K3, Canada Sta…" at bounding box center [255, 47] width 429 height 44
click at [256, 61] on span "Change Status" at bounding box center [258, 63] width 36 height 5
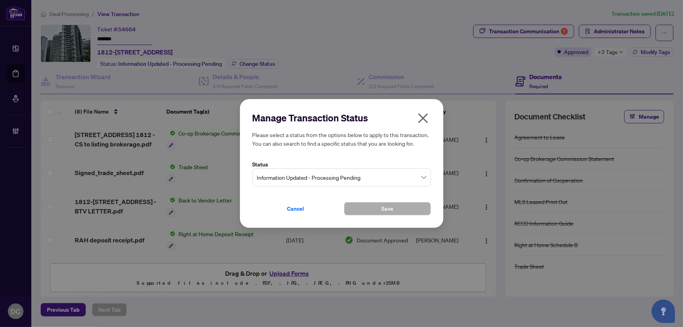
click at [305, 173] on span "Information Updated - Processing Pending" at bounding box center [341, 177] width 169 height 15
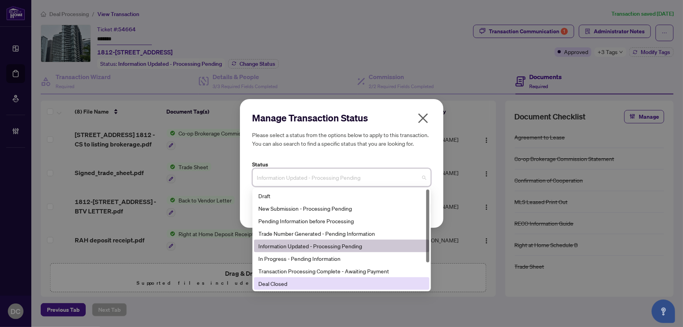
click at [275, 282] on div "Deal Closed" at bounding box center [342, 283] width 166 height 9
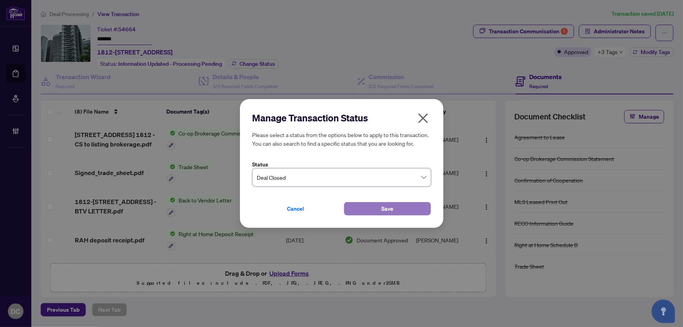
click at [376, 208] on button "Save" at bounding box center [387, 208] width 87 height 13
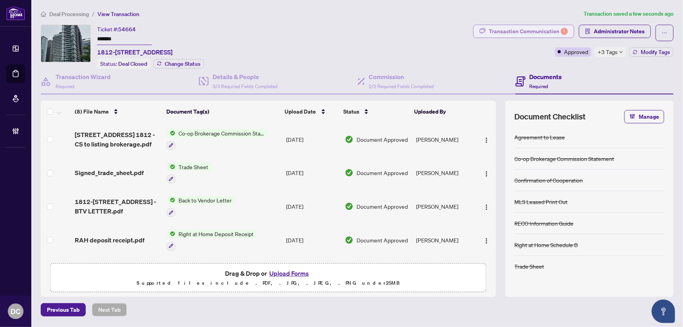
click at [548, 31] on div "Transaction Communication 1" at bounding box center [528, 31] width 79 height 13
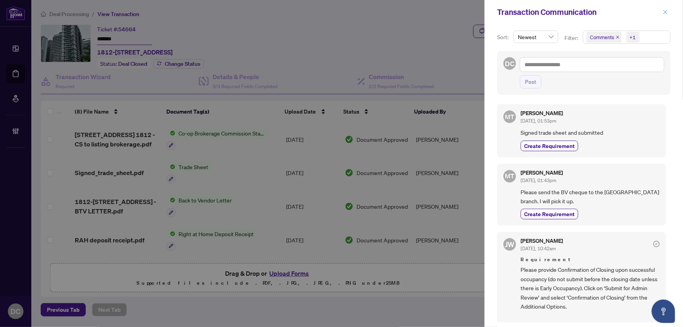
click at [664, 11] on icon "close" at bounding box center [665, 11] width 5 height 5
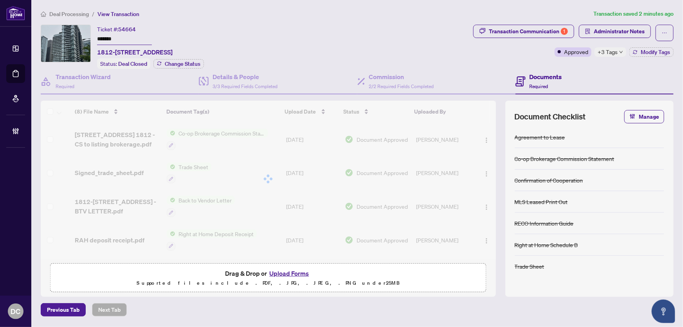
drag, startPoint x: 129, startPoint y: 35, endPoint x: 65, endPoint y: 49, distance: 65.3
click at [52, 35] on div "Ticket #: 54664 ******* 1812-352 Front St, Toronto, Ontario M5V 0K3, Canada Sta…" at bounding box center [255, 47] width 429 height 44
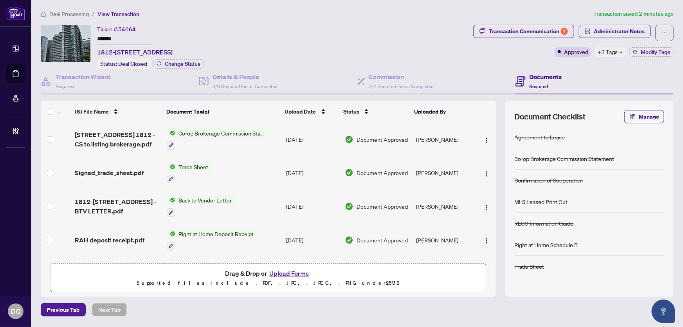
click at [251, 141] on div at bounding box center [217, 145] width 101 height 9
click at [125, 134] on div "(8) File Name Document Tag(s) Upload Date Status Uploaded By (8) File Name Docu…" at bounding box center [268, 180] width 455 height 159
click at [249, 137] on div "Co-op Brokerage Commission Statement" at bounding box center [217, 139] width 101 height 21
click at [279, 138] on td "Co-op Brokerage Commission Statement" at bounding box center [223, 140] width 119 height 34
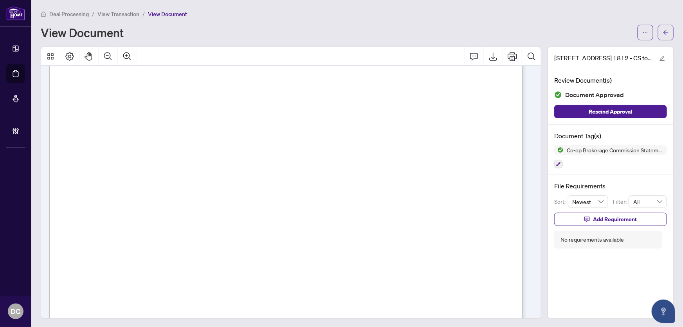
scroll to position [285, 0]
click at [663, 31] on icon "arrow-left" at bounding box center [665, 32] width 5 height 5
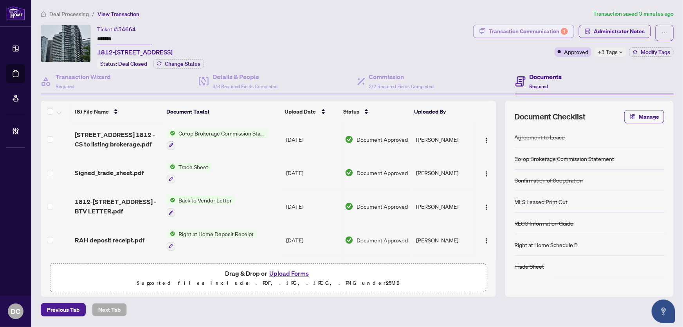
click at [554, 32] on div "Transaction Communication 1" at bounding box center [528, 31] width 79 height 13
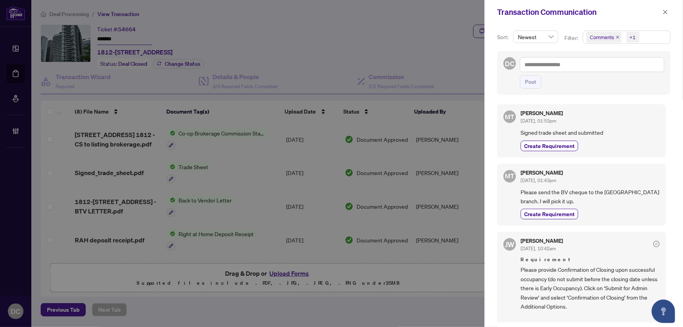
click at [656, 40] on span "Comments +1" at bounding box center [626, 37] width 87 height 13
click at [640, 69] on span "Comments" at bounding box center [630, 69] width 70 height 9
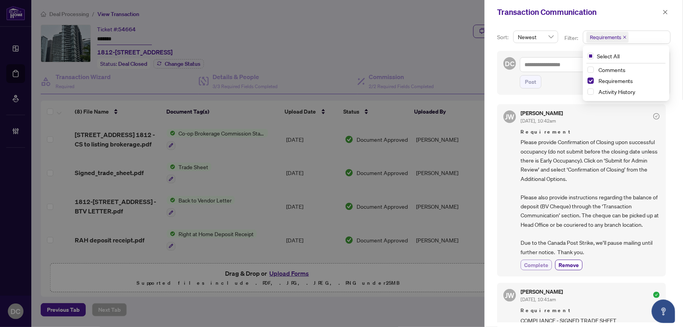
click at [539, 266] on span "Complete" at bounding box center [536, 265] width 24 height 8
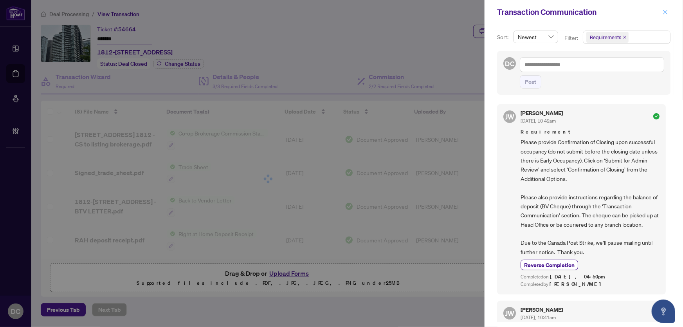
click at [669, 13] on button "button" at bounding box center [665, 11] width 10 height 9
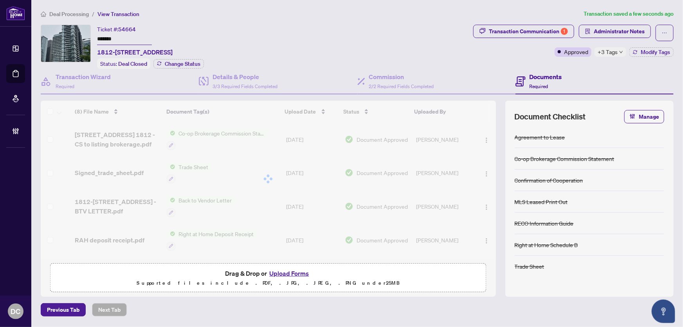
drag, startPoint x: 90, startPoint y: 34, endPoint x: 69, endPoint y: 34, distance: 20.4
click at [69, 34] on div "Ticket #: 54664 ******* 1812-352 Front St, Toronto, Ontario M5V 0K3, Canada Sta…" at bounding box center [255, 47] width 429 height 44
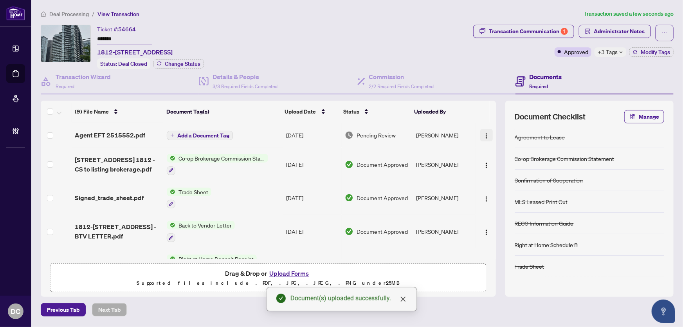
click at [483, 136] on img "button" at bounding box center [486, 136] width 6 height 6
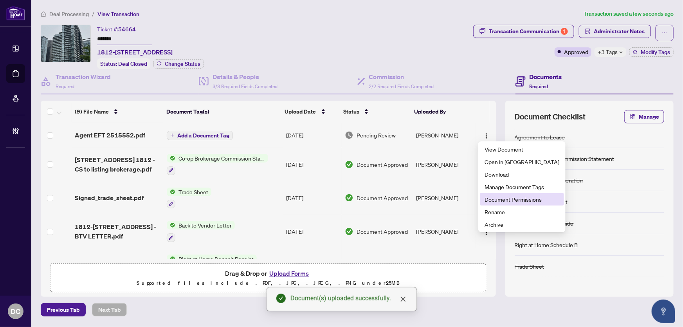
click at [498, 202] on span "Document Permissions" at bounding box center [522, 199] width 75 height 9
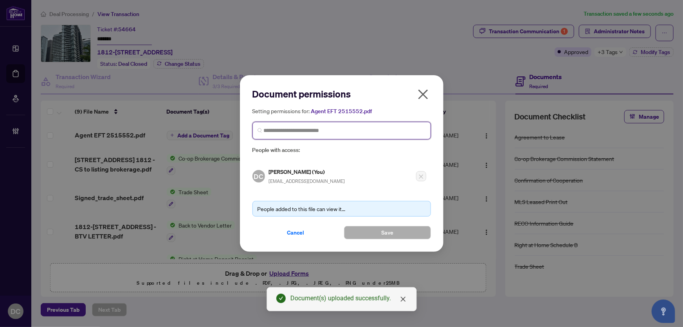
click at [319, 131] on input "search" at bounding box center [345, 130] width 162 height 8
type input "**********"
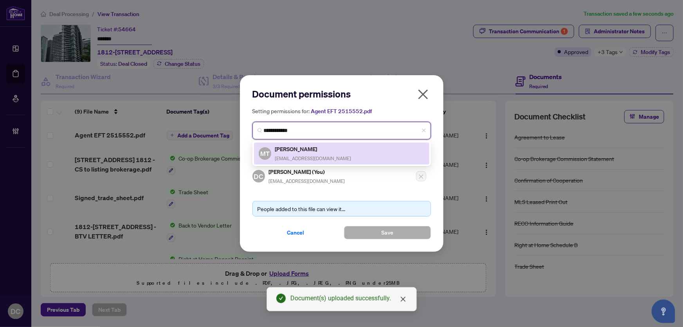
click at [302, 149] on h5 "Merlin Tsang" at bounding box center [313, 148] width 76 height 9
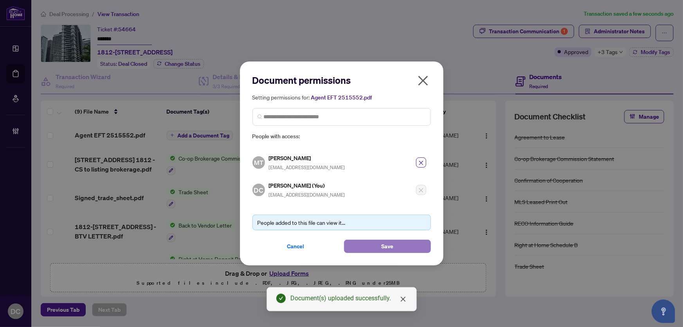
click at [360, 241] on button "Save" at bounding box center [387, 246] width 87 height 13
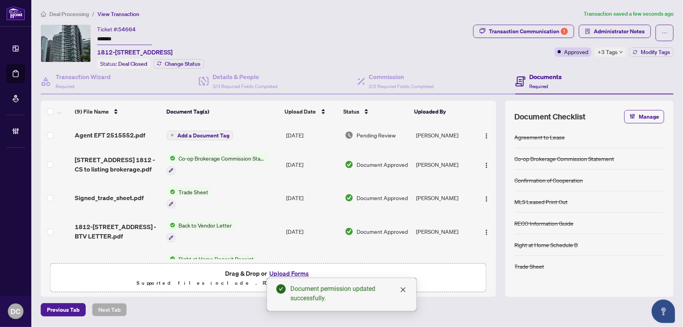
click at [615, 50] on span "+3 Tags" at bounding box center [608, 51] width 20 height 9
click at [575, 63] on div "Transaction Communication 1 Administrator Notes Approved +3 Tags Modify Tags" at bounding box center [574, 47] width 204 height 44
click at [655, 55] on button "Modify Tags" at bounding box center [652, 51] width 44 height 9
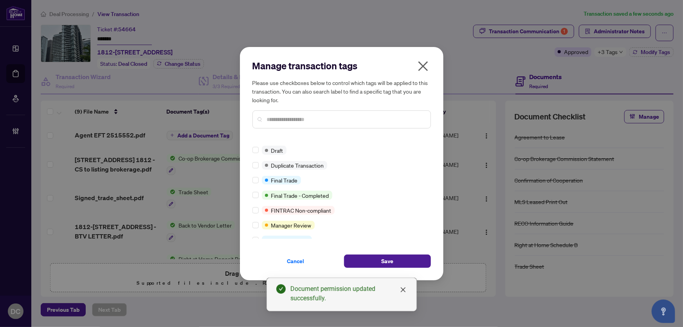
scroll to position [11, 0]
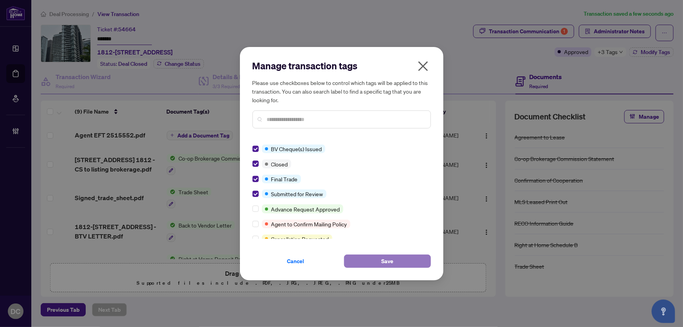
click at [378, 260] on button "Save" at bounding box center [387, 260] width 87 height 13
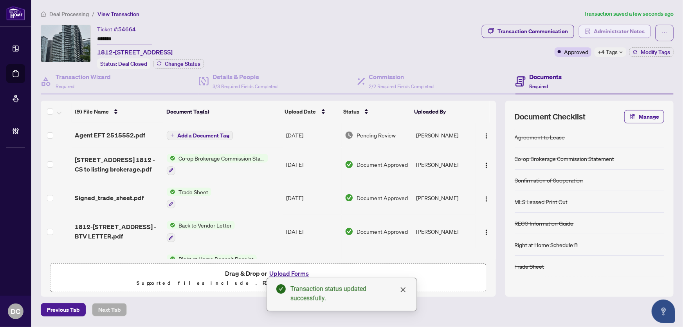
click at [628, 32] on span "Administrator Notes" at bounding box center [619, 31] width 51 height 13
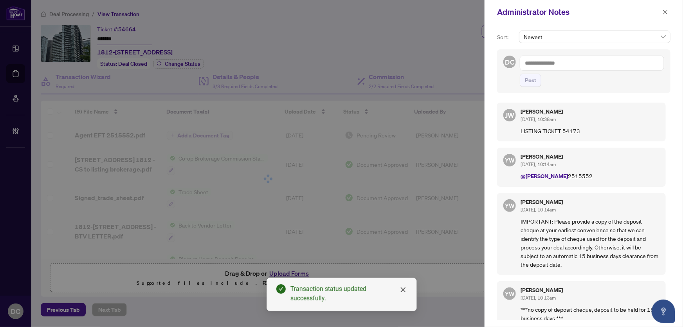
click at [648, 62] on textarea at bounding box center [592, 63] width 144 height 15
paste textarea "**********"
type textarea "**********"
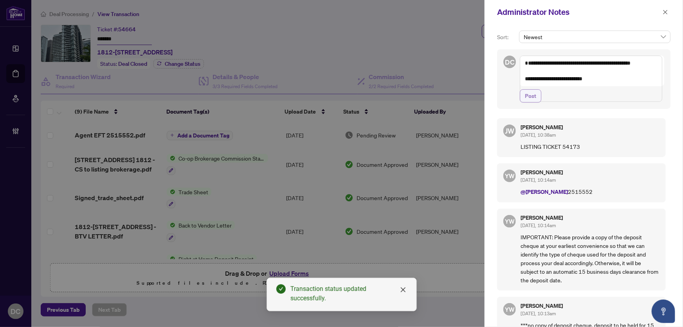
click at [533, 102] on span "Post" at bounding box center [530, 96] width 11 height 13
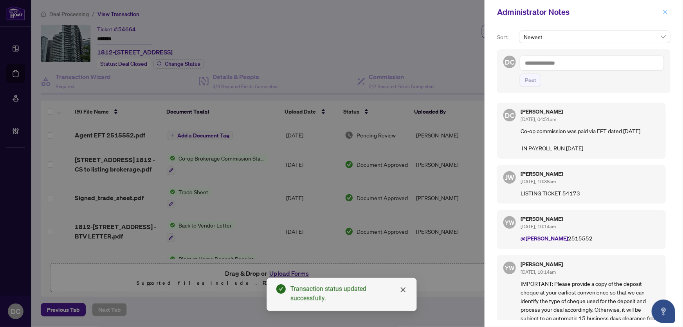
click at [665, 10] on icon "close" at bounding box center [665, 11] width 5 height 5
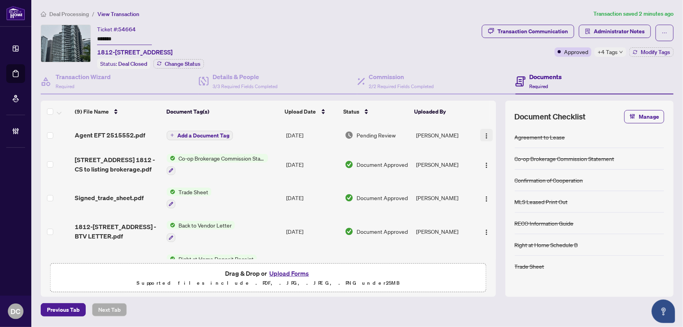
click at [480, 133] on button "button" at bounding box center [486, 135] width 13 height 13
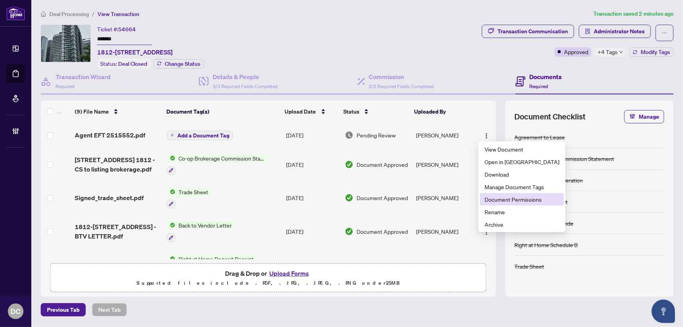
click at [491, 198] on span "Document Permissions" at bounding box center [522, 199] width 75 height 9
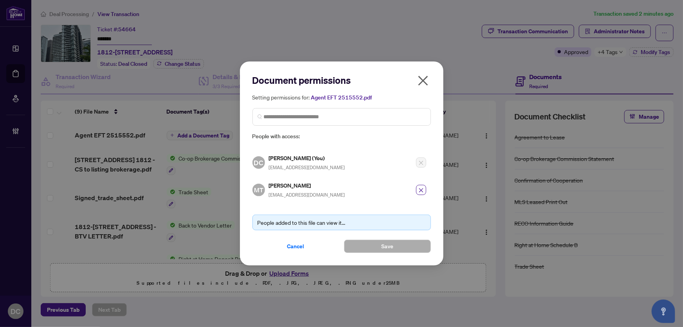
click at [424, 82] on icon "close" at bounding box center [423, 81] width 10 height 10
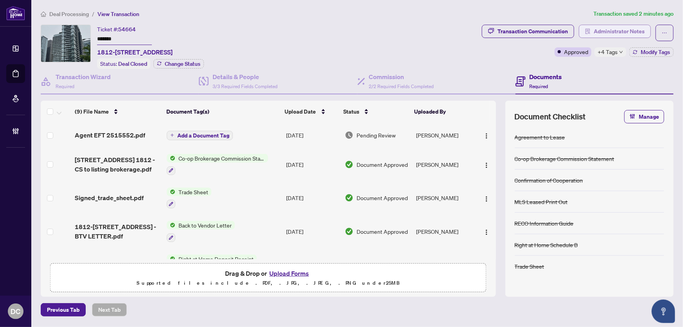
click at [617, 29] on span "Administrator Notes" at bounding box center [619, 31] width 51 height 13
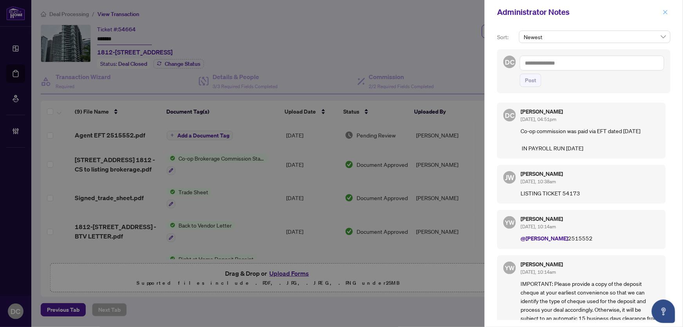
click at [667, 13] on icon "close" at bounding box center [665, 11] width 5 height 5
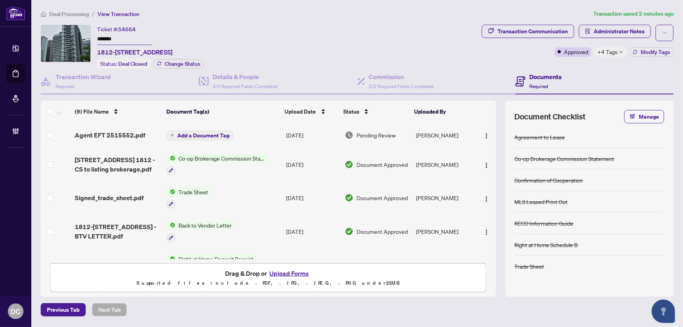
click at [608, 51] on span "+4 Tags" at bounding box center [608, 51] width 20 height 9
click at [612, 30] on span "Administrator Notes" at bounding box center [619, 31] width 51 height 13
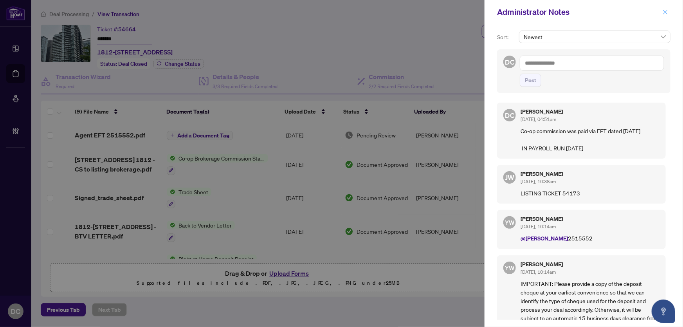
click at [667, 13] on icon "close" at bounding box center [665, 11] width 5 height 5
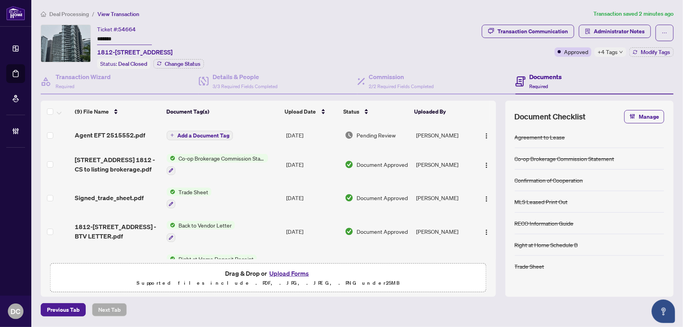
drag, startPoint x: 128, startPoint y: 37, endPoint x: 71, endPoint y: 36, distance: 57.6
click at [71, 36] on div "Ticket #: 54664 ******* 1812-352 Front St, Toronto, Ontario M5V 0K3, Canada Sta…" at bounding box center [260, 47] width 438 height 44
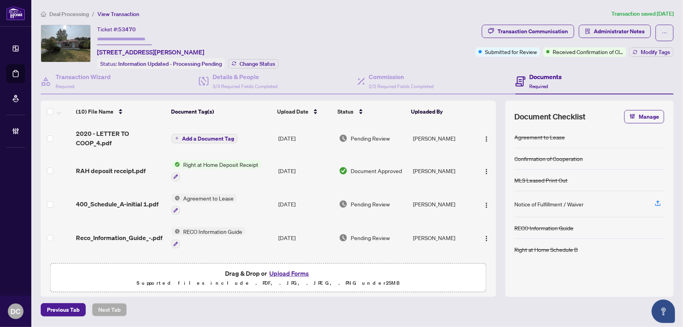
click at [261, 192] on td "Agreement to Lease" at bounding box center [221, 205] width 107 height 34
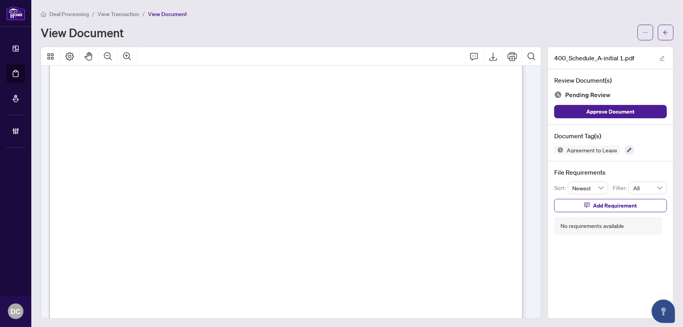
scroll to position [1204, 0]
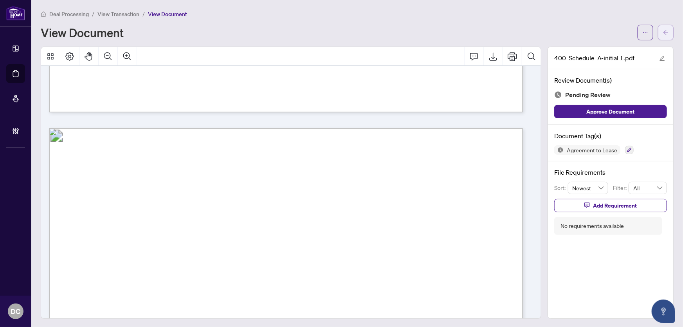
click at [663, 30] on icon "arrow-left" at bounding box center [665, 32] width 5 height 5
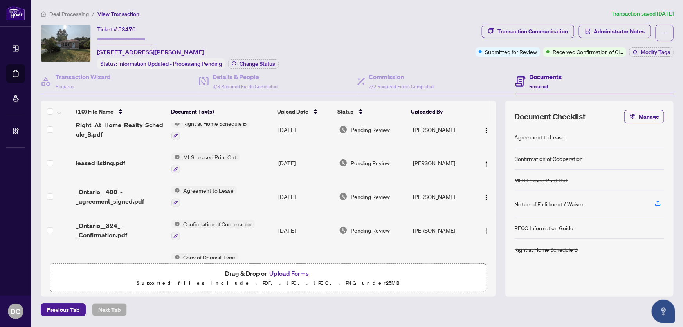
scroll to position [142, 0]
click at [261, 188] on td "Agreement to Lease" at bounding box center [221, 196] width 107 height 34
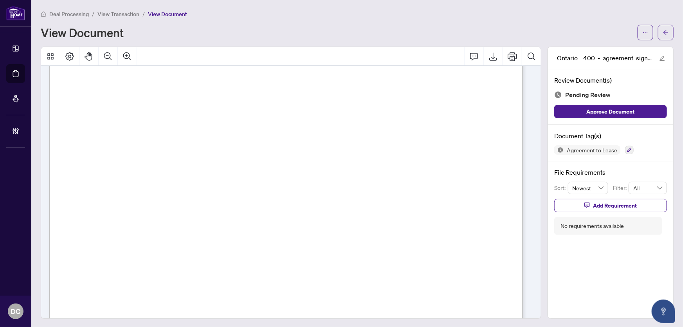
scroll to position [107, 0]
click at [660, 25] on button "button" at bounding box center [666, 33] width 16 height 16
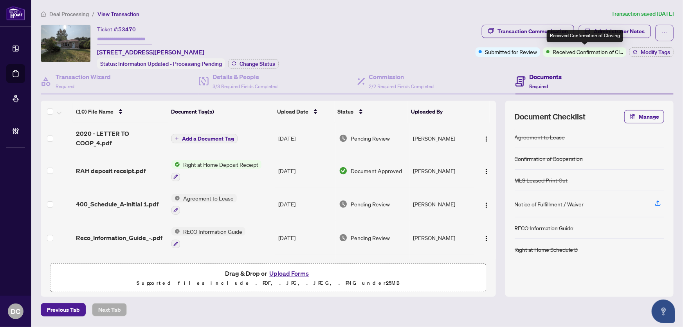
click at [621, 34] on div "Received Confirmation of Closing" at bounding box center [585, 36] width 76 height 13
click at [626, 31] on span "Administrator Notes" at bounding box center [619, 31] width 51 height 13
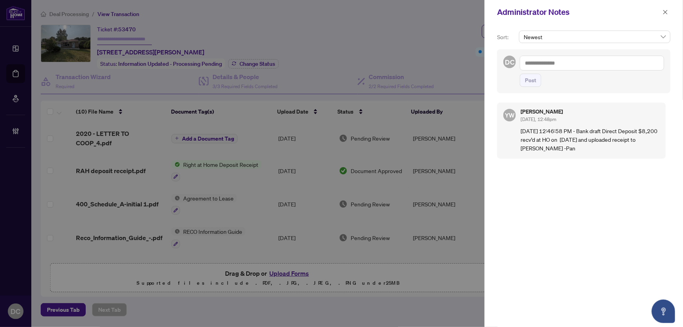
click at [570, 65] on textarea at bounding box center [592, 63] width 144 height 15
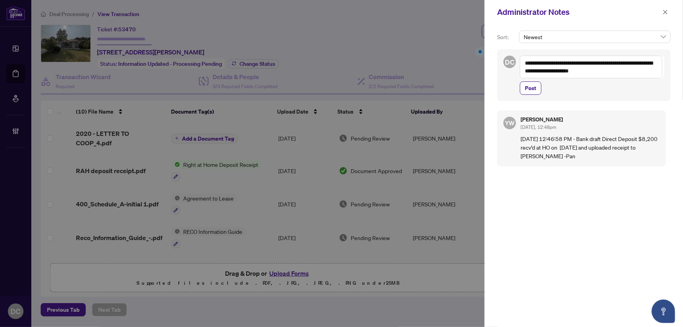
type textarea "**********"
click at [591, 89] on span "Post" at bounding box center [592, 87] width 144 height 13
click at [524, 90] on button "Post" at bounding box center [531, 87] width 22 height 13
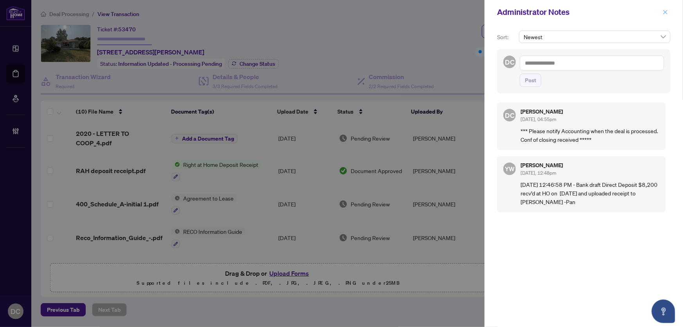
click at [665, 13] on icon "close" at bounding box center [665, 11] width 5 height 5
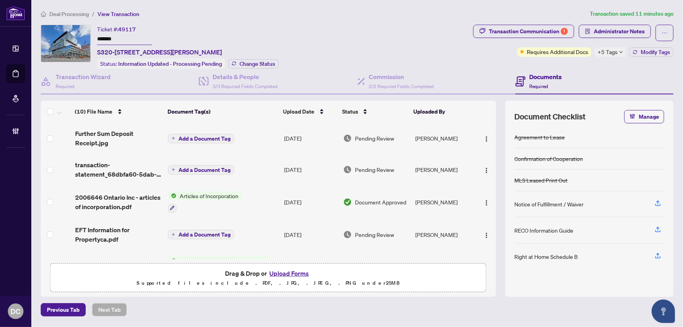
drag, startPoint x: 139, startPoint y: 42, endPoint x: 81, endPoint y: 41, distance: 57.6
click at [81, 41] on div "Ticket #: 49117 ******* S320-35 Rolling Mills Rd, Toronto, Ontario M5A 0V6, Can…" at bounding box center [255, 47] width 429 height 44
click at [254, 64] on span "Change Status" at bounding box center [258, 63] width 36 height 5
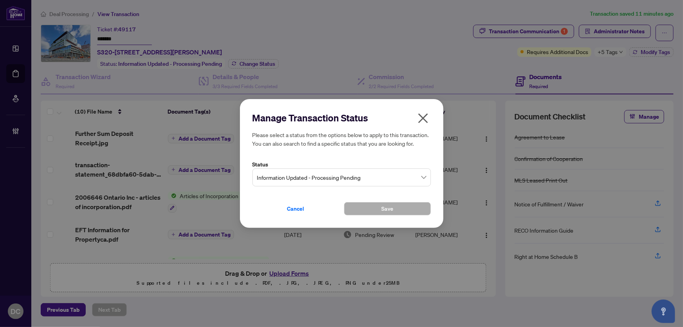
click at [354, 176] on span "Information Updated - Processing Pending" at bounding box center [341, 177] width 169 height 15
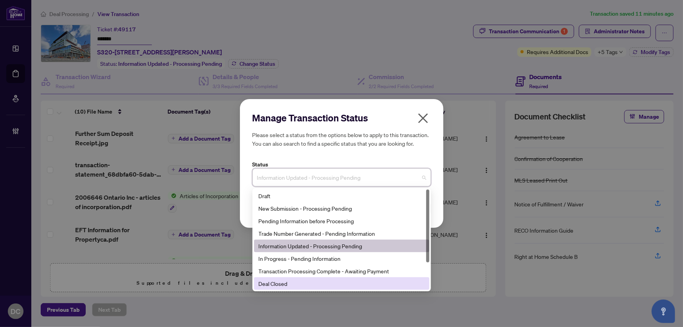
click at [300, 282] on div "Deal Closed" at bounding box center [342, 283] width 166 height 9
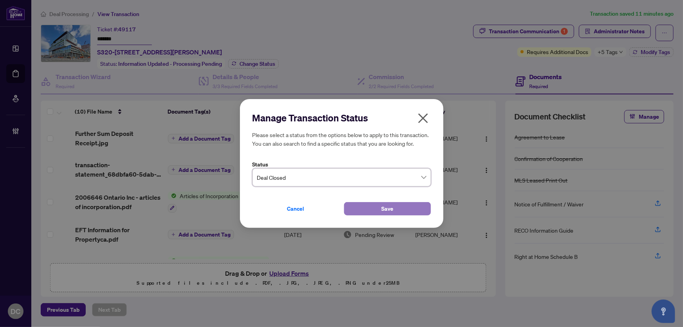
click at [364, 208] on button "Save" at bounding box center [387, 208] width 87 height 13
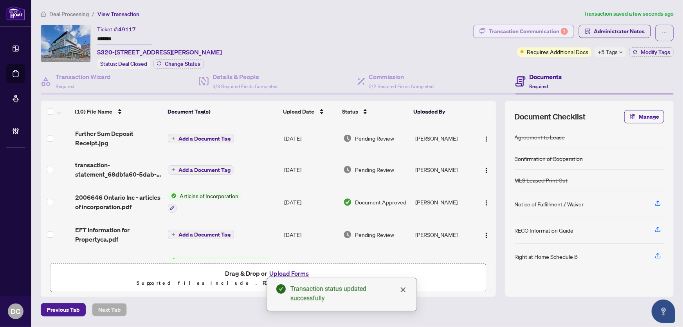
click at [555, 29] on div "Transaction Communication 1" at bounding box center [528, 31] width 79 height 13
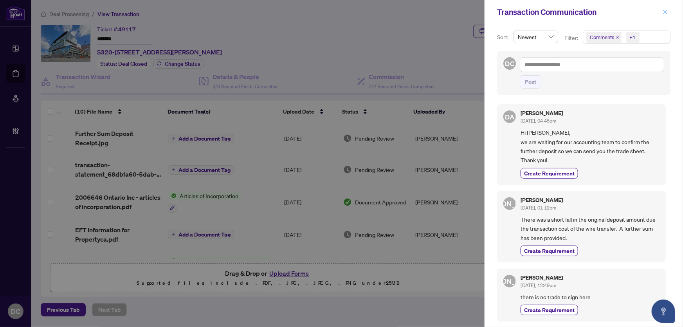
click at [662, 9] on button "button" at bounding box center [665, 11] width 10 height 9
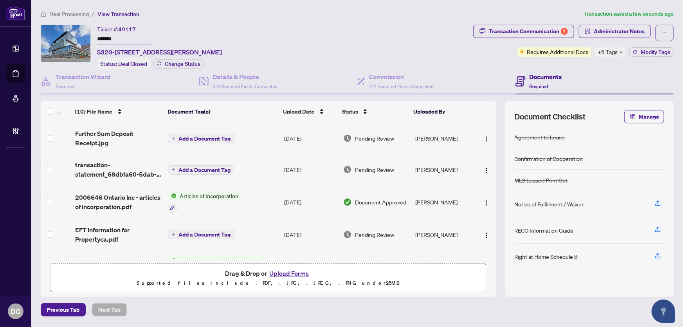
click at [270, 138] on div "(10) File Name Document Tag(s) Upload Date Status Uploaded By (10) File Name Do…" at bounding box center [268, 180] width 455 height 159
click at [248, 136] on td "Add a Document Tag" at bounding box center [223, 138] width 116 height 31
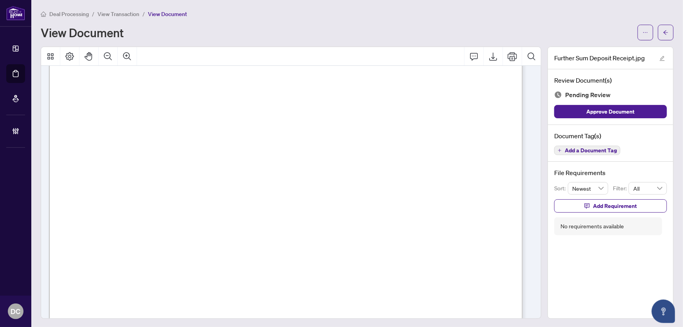
scroll to position [213, 0]
click at [658, 31] on button "button" at bounding box center [666, 33] width 16 height 16
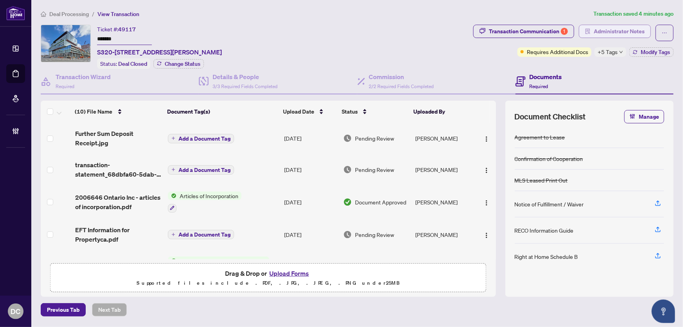
click at [615, 35] on span "Administrator Notes" at bounding box center [619, 31] width 51 height 13
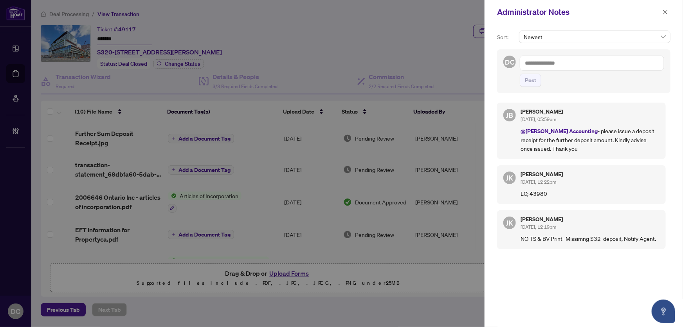
click at [610, 64] on textarea at bounding box center [592, 63] width 144 height 15
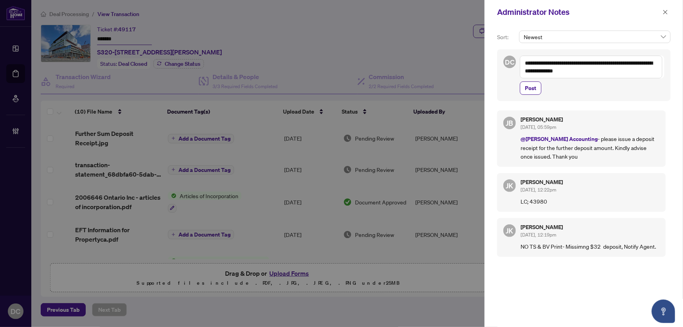
click at [597, 78] on textarea "**********" at bounding box center [591, 67] width 143 height 23
click at [609, 65] on textarea "**********" at bounding box center [591, 67] width 143 height 23
click at [634, 75] on textarea "**********" at bounding box center [591, 67] width 143 height 23
type textarea "**********"
click at [536, 87] on span "Post" at bounding box center [530, 88] width 11 height 13
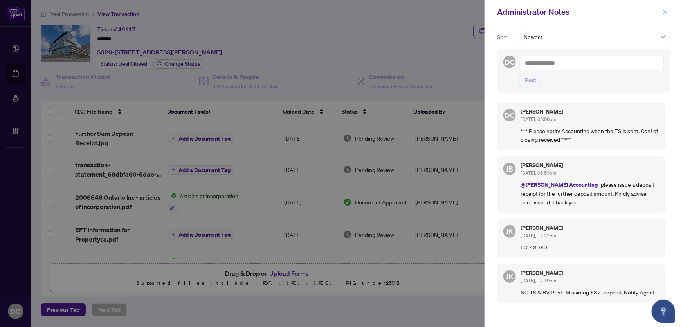
click at [668, 11] on icon "close" at bounding box center [665, 11] width 5 height 5
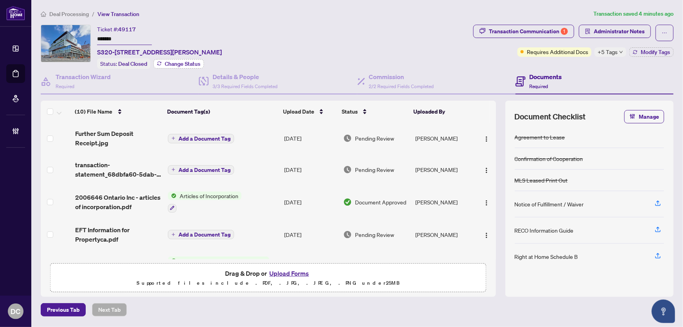
click at [184, 61] on span "Change Status" at bounding box center [183, 63] width 36 height 5
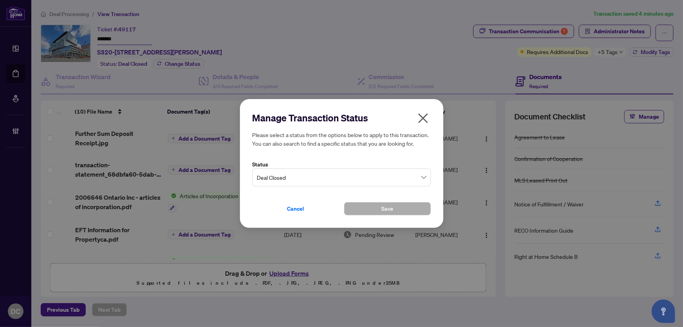
click at [333, 173] on span "Deal Closed" at bounding box center [341, 177] width 169 height 15
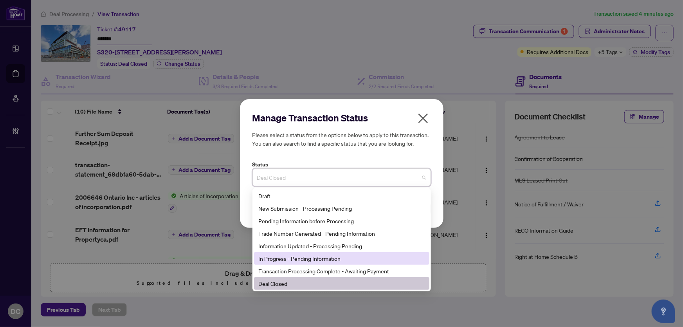
drag, startPoint x: 357, startPoint y: 223, endPoint x: 350, endPoint y: 258, distance: 35.5
click at [350, 258] on div "Draft New Submission - Processing Pending Pending Information before Processing…" at bounding box center [341, 251] width 175 height 125
click at [345, 258] on div "In Progress - Pending Information" at bounding box center [342, 258] width 166 height 9
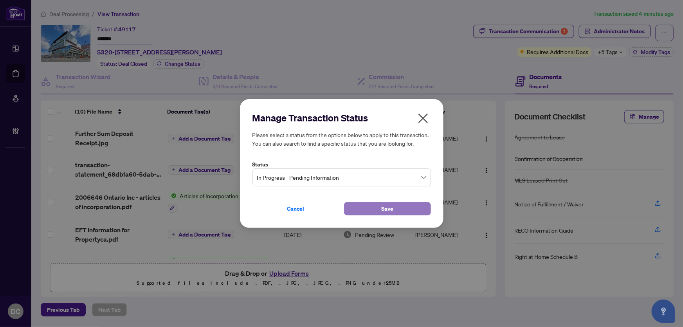
click at [371, 204] on button "Save" at bounding box center [387, 208] width 87 height 13
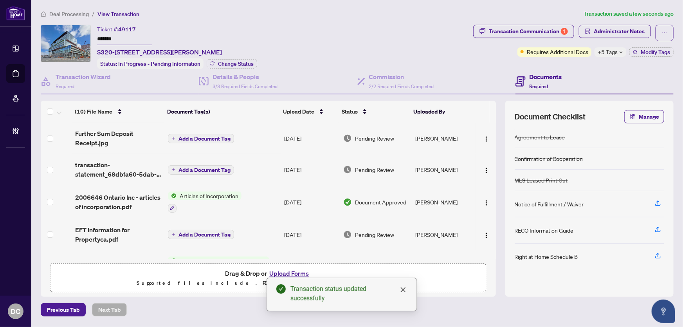
drag, startPoint x: 142, startPoint y: 37, endPoint x: 63, endPoint y: 38, distance: 78.3
click at [63, 38] on div "Ticket #: 49117 ******* S320-35 Rolling Mills Rd, Toronto, Ontario M5A 0V6, Can…" at bounding box center [255, 47] width 429 height 44
